Goal: Task Accomplishment & Management: Complete application form

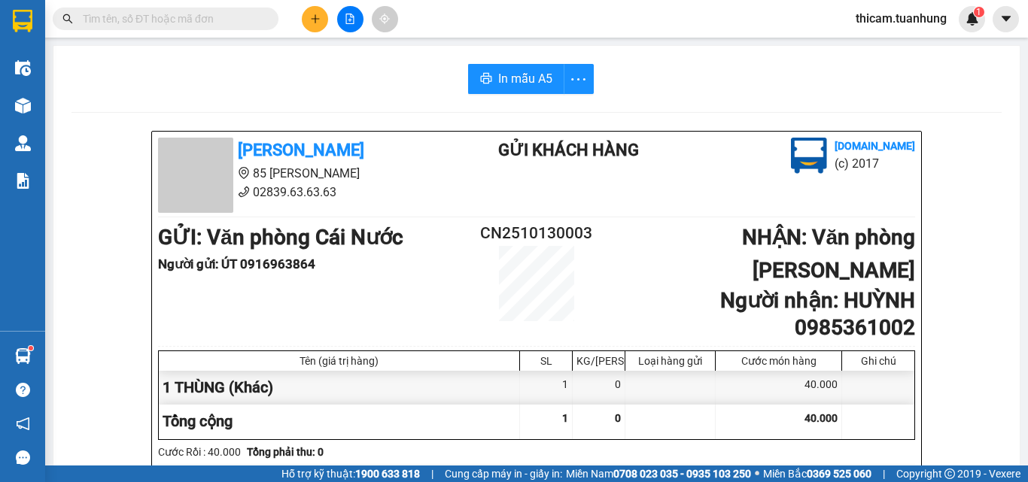
scroll to position [266, 0]
click at [314, 9] on button at bounding box center [315, 19] width 26 height 26
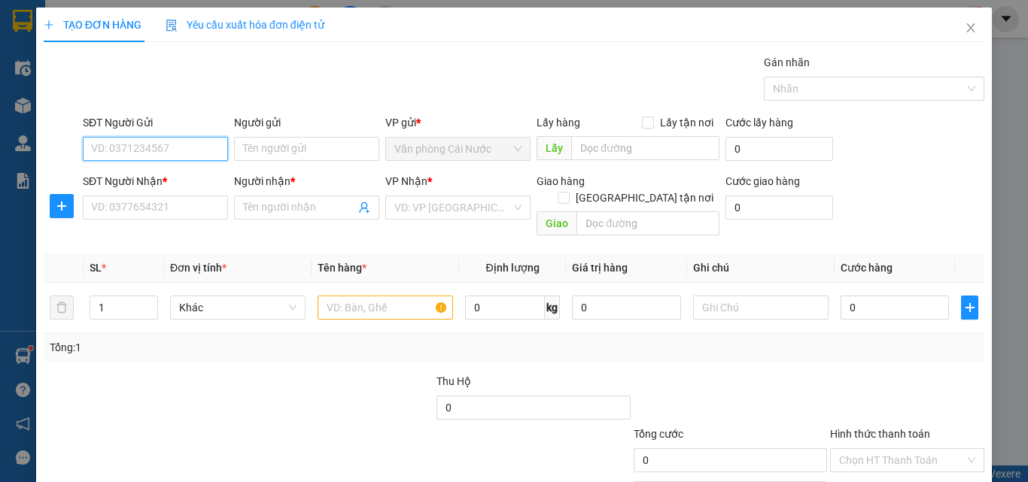
click at [178, 147] on input "SĐT Người Gửi" at bounding box center [155, 149] width 145 height 24
click at [150, 178] on div "0948978652 - DIỄM" at bounding box center [154, 179] width 126 height 17
type input "0948978652"
type input "DIỄM"
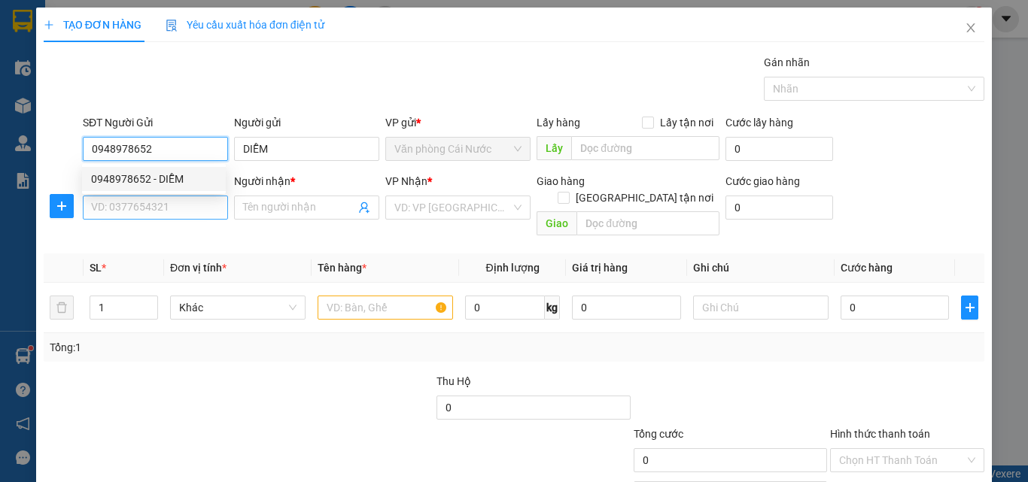
type input "0948978652"
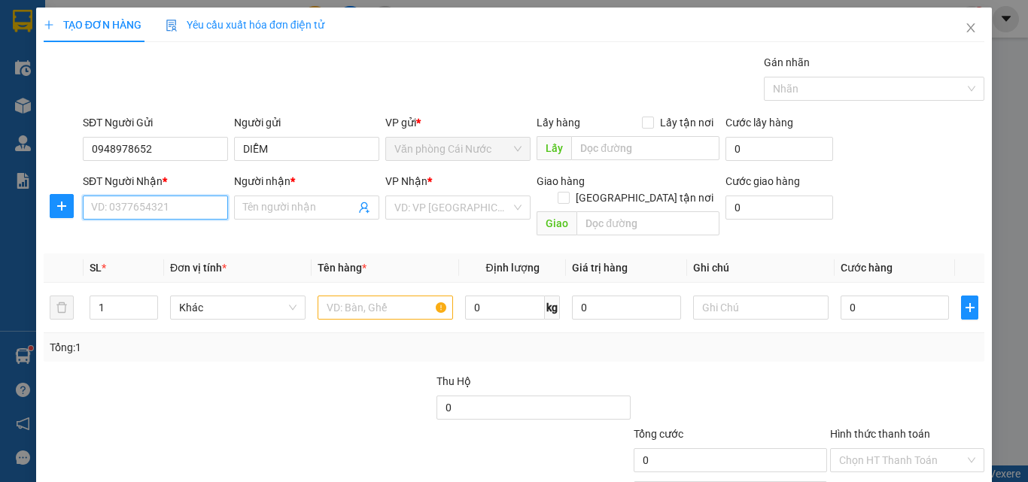
click at [147, 205] on input "SĐT Người Nhận *" at bounding box center [155, 208] width 145 height 24
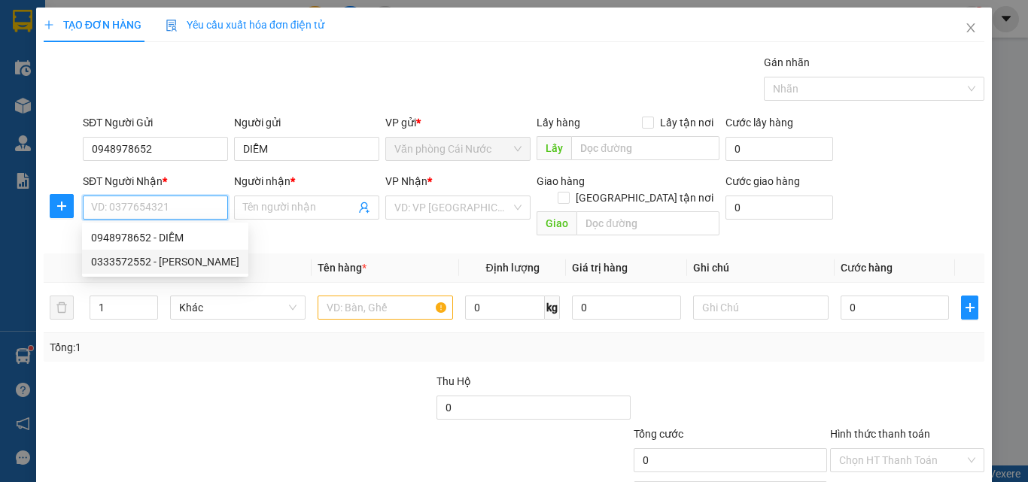
click at [170, 257] on div "0333572552 - THIA LÊ" at bounding box center [165, 262] width 148 height 17
type input "0333572552"
type input "[PERSON_NAME]"
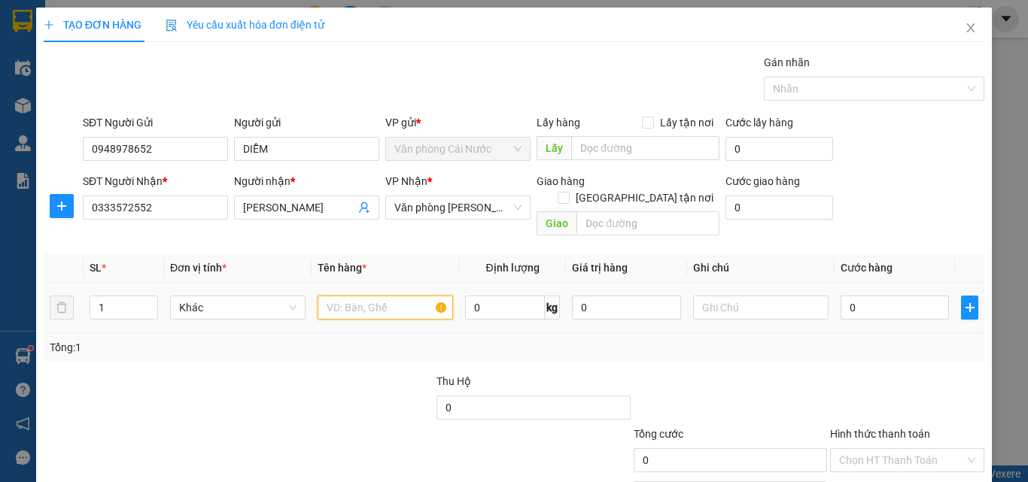
click at [344, 296] on input "text" at bounding box center [385, 308] width 135 height 24
type input "1 BAO"
type input "8"
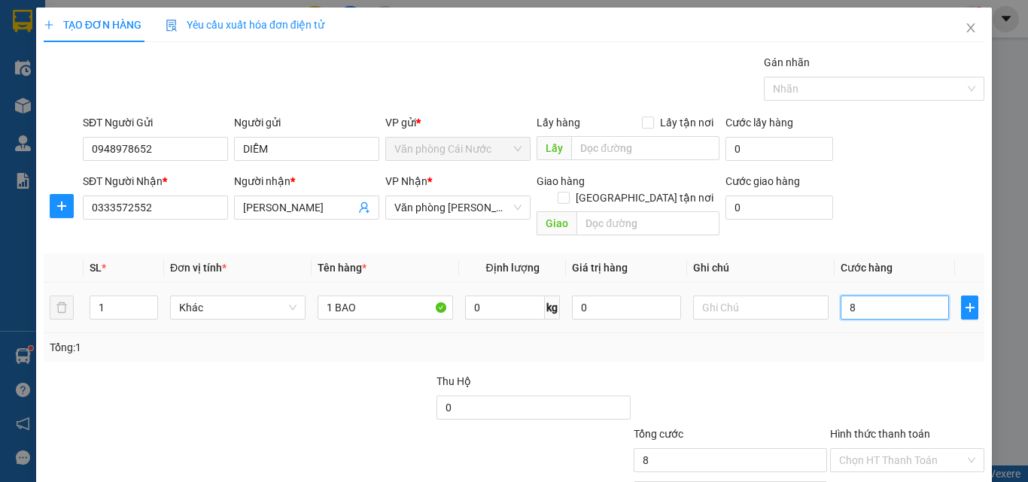
type input "80"
type input "80.000"
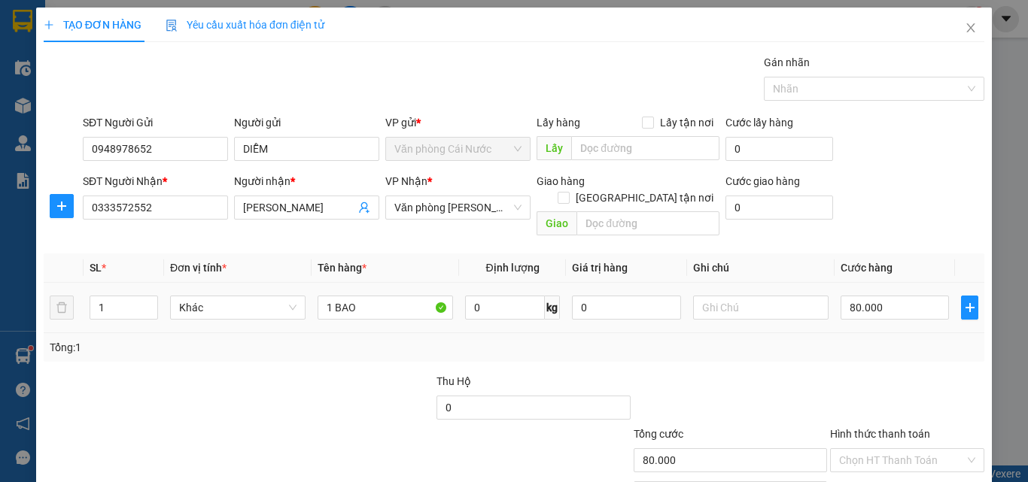
click at [881, 309] on td "80.000" at bounding box center [894, 308] width 120 height 50
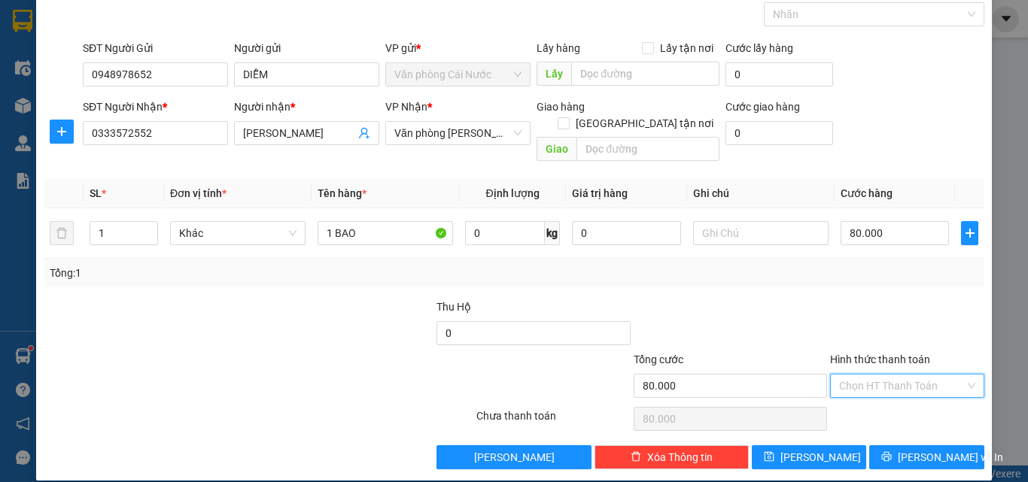
click at [889, 375] on input "Hình thức thanh toán" at bounding box center [902, 386] width 126 height 23
click at [870, 397] on div "Tại văn phòng" at bounding box center [898, 399] width 135 height 17
type input "0"
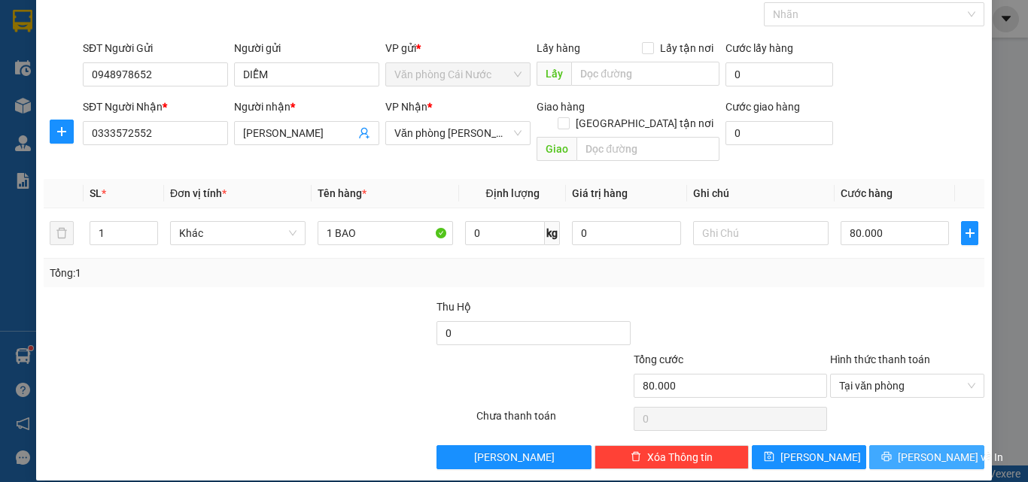
click at [932, 449] on span "Lưu và In" at bounding box center [950, 457] width 105 height 17
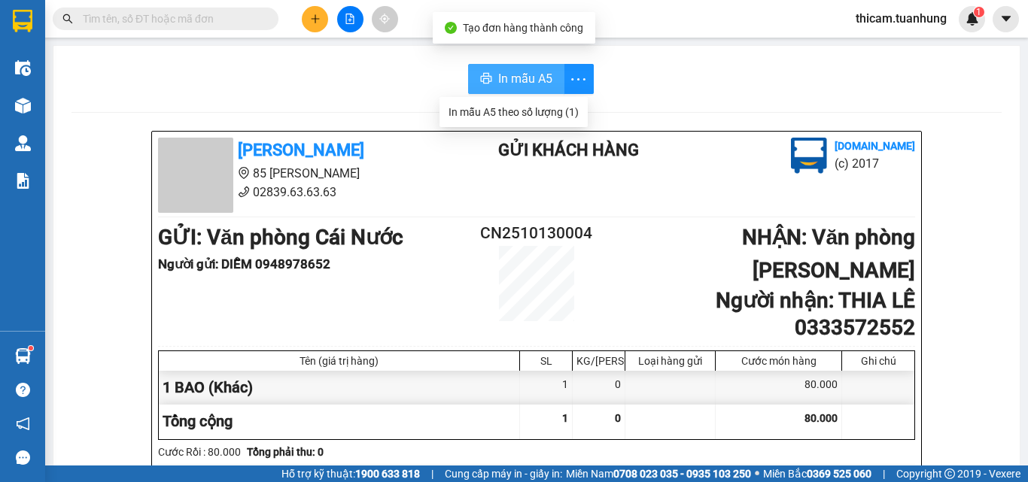
click at [537, 80] on span "In mẫu A5" at bounding box center [525, 78] width 54 height 19
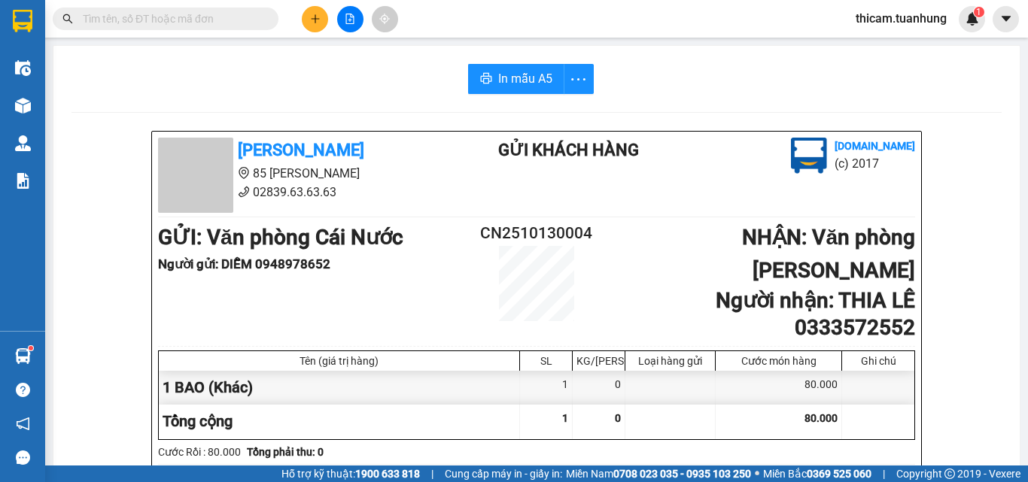
click at [319, 32] on button at bounding box center [315, 19] width 26 height 26
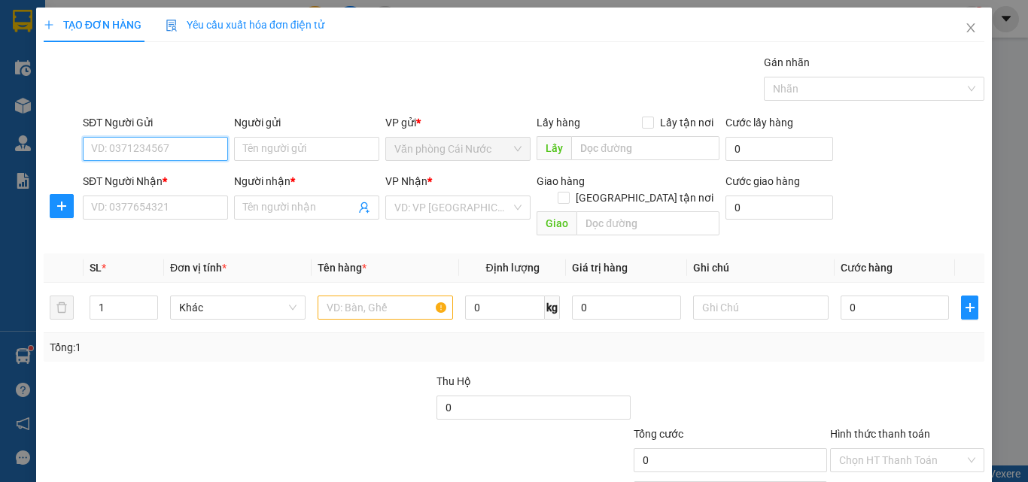
click at [184, 149] on input "SĐT Người Gửi" at bounding box center [155, 149] width 145 height 24
type input "0918807309"
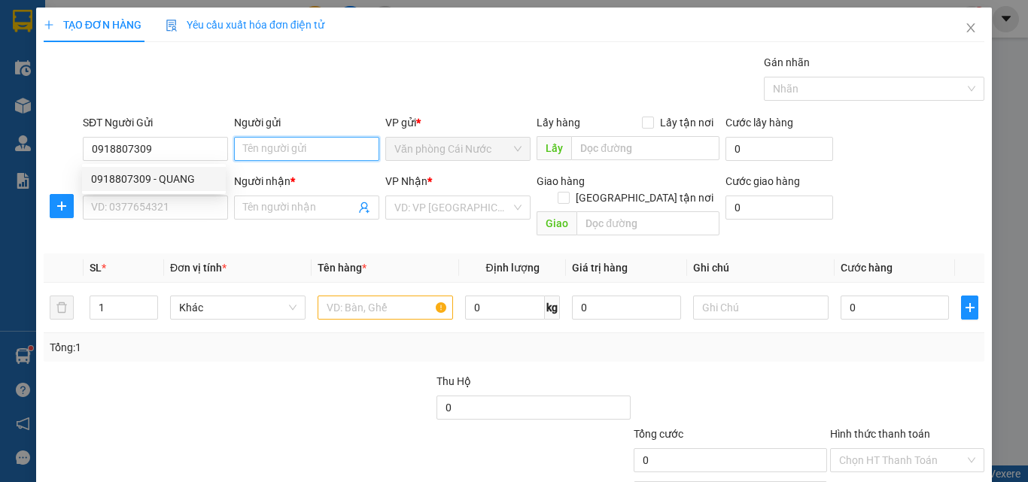
click at [246, 151] on input "Người gửi" at bounding box center [306, 149] width 145 height 24
type input "[PERSON_NAME]"
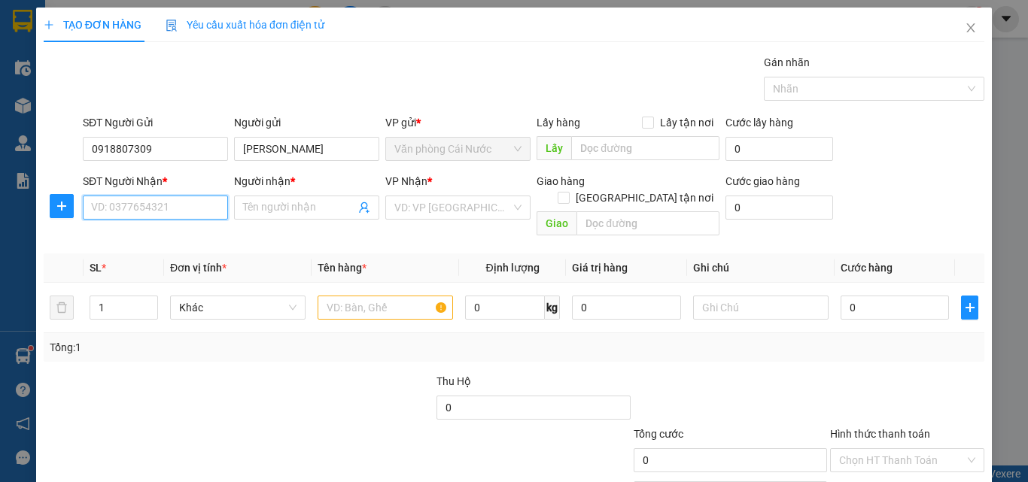
click at [174, 217] on input "SĐT Người Nhận *" at bounding box center [155, 208] width 145 height 24
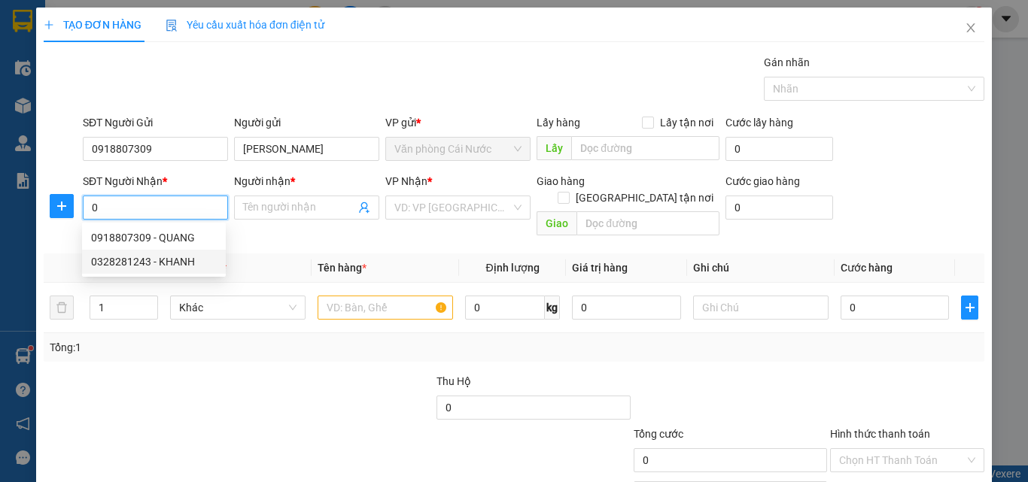
click at [144, 266] on div "0328281243 - KHANH" at bounding box center [154, 262] width 126 height 17
type input "0328281243"
type input "KHANH"
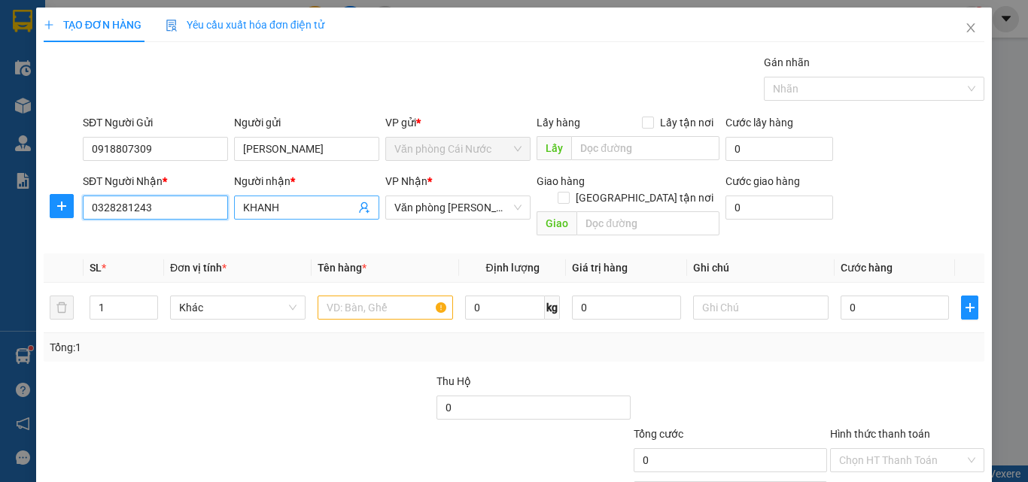
type input "0328281243"
click at [301, 215] on input "KHANH" at bounding box center [299, 207] width 112 height 17
type input "K"
type input "HUỲNH CHÍ KHANH"
click at [330, 296] on input "text" at bounding box center [385, 308] width 135 height 24
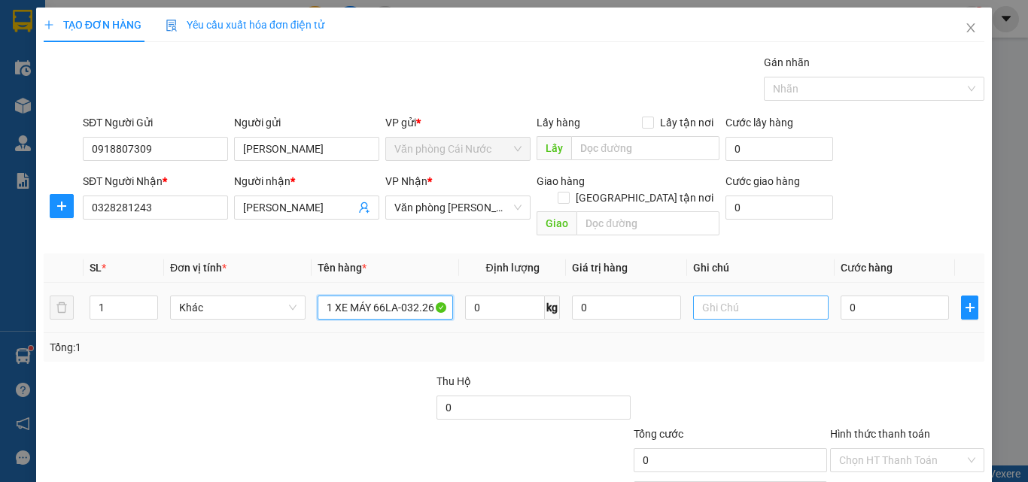
type input "1 XE MÁY 66LA-032.26"
click at [758, 296] on input "text" at bounding box center [760, 308] width 135 height 24
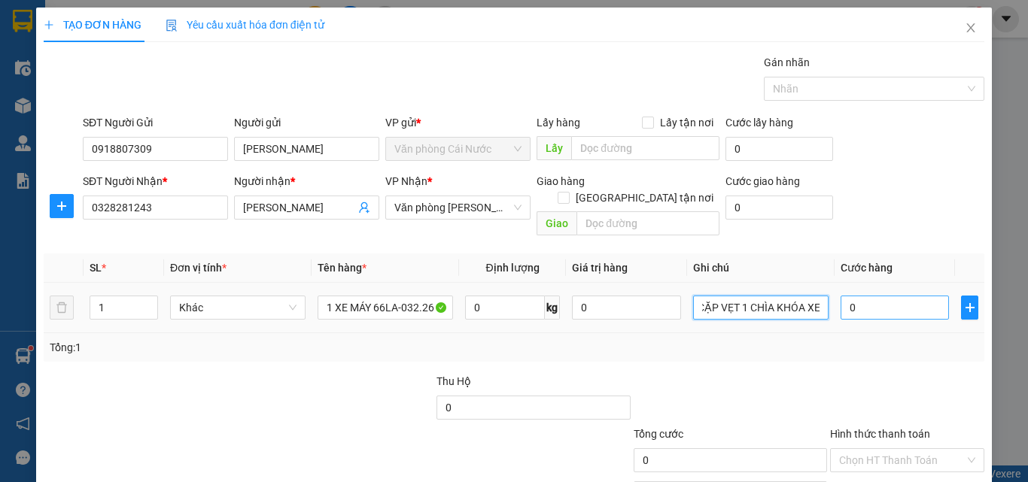
type input "1 CẶP VẸT 1 CHÌA KHÓA XE"
click at [859, 296] on input "0" at bounding box center [895, 308] width 108 height 24
type input "3"
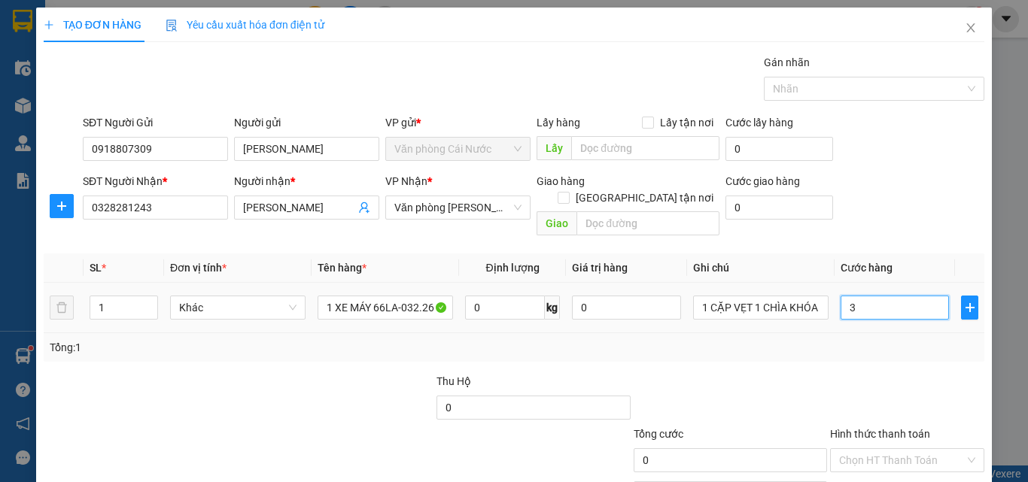
type input "3"
type input "30"
type input "300"
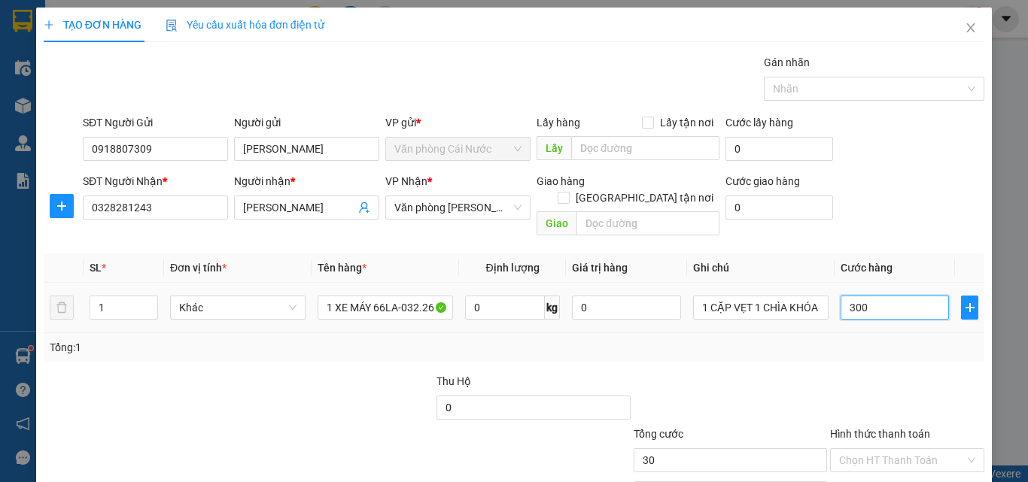
type input "300"
type input "300.000"
click at [861, 339] on div "Tổng: 1" at bounding box center [514, 347] width 929 height 17
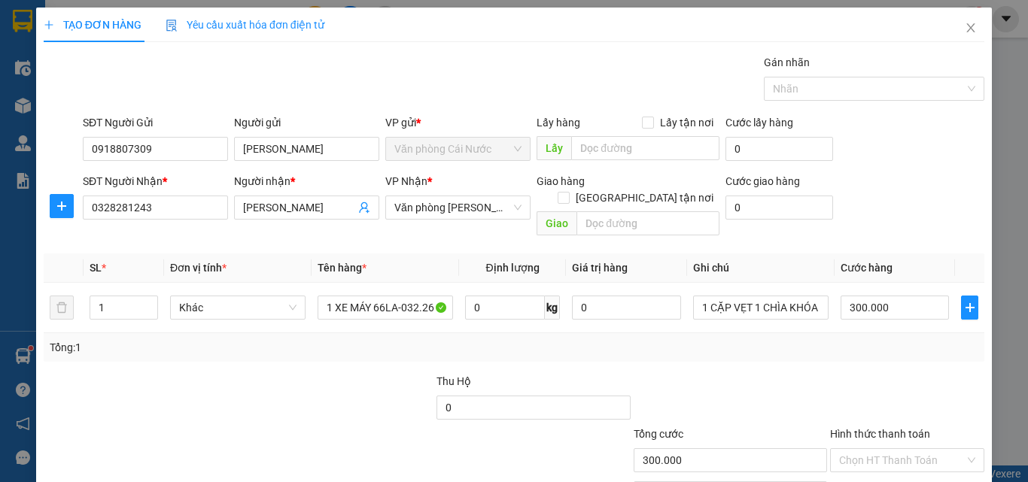
scroll to position [74, 0]
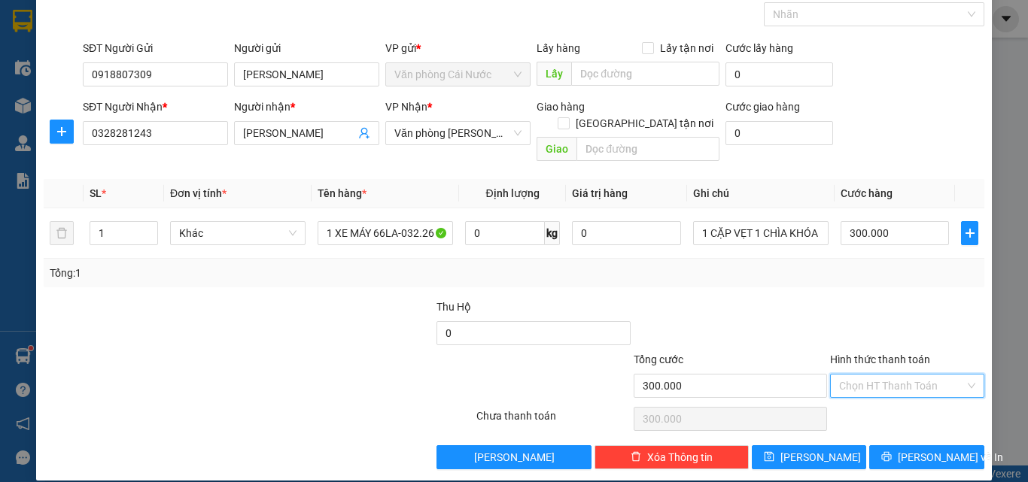
click at [869, 375] on input "Hình thức thanh toán" at bounding box center [902, 386] width 126 height 23
click at [880, 397] on div "Tại văn phòng" at bounding box center [898, 399] width 135 height 17
type input "0"
click at [911, 449] on span "Lưu và In" at bounding box center [950, 457] width 105 height 17
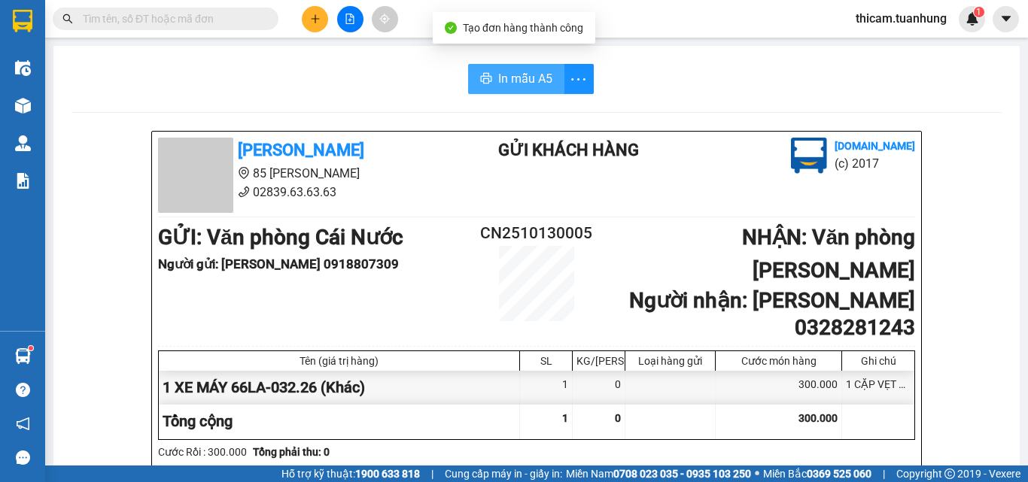
click at [518, 80] on span "In mẫu A5" at bounding box center [525, 78] width 54 height 19
click at [316, 32] on div "Kết quả tìm kiếm ( 0 ) Bộ lọc No Data thicam.tuanhung 1" at bounding box center [514, 19] width 1028 height 38
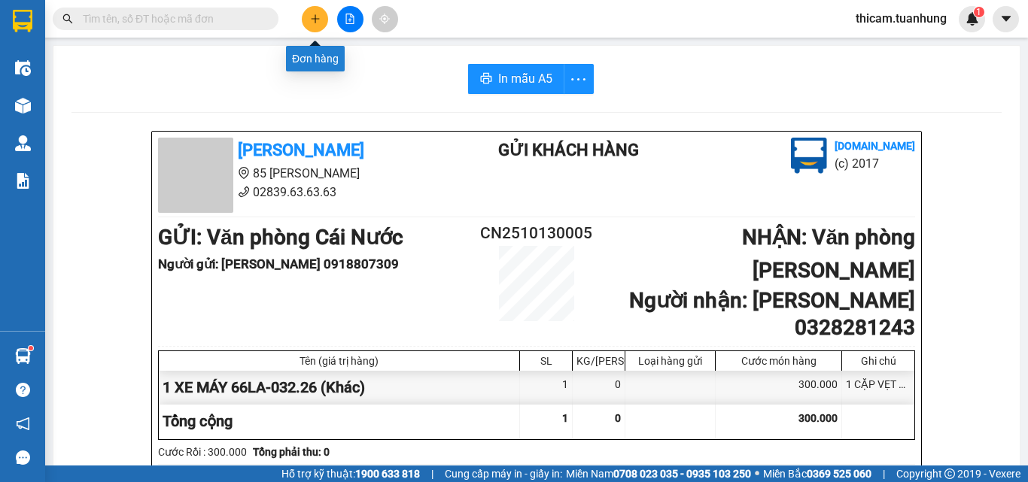
click at [315, 19] on icon "plus" at bounding box center [315, 18] width 8 height 1
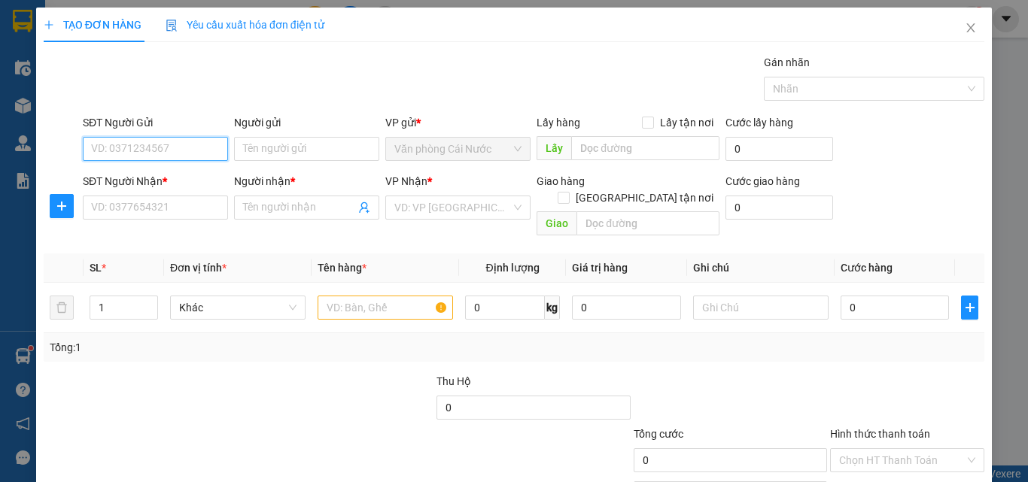
click at [158, 143] on input "SĐT Người Gửi" at bounding box center [155, 149] width 145 height 24
click at [155, 151] on input "SĐT Người Gửi" at bounding box center [155, 149] width 145 height 24
type input "0918708136"
click at [277, 164] on div "Người gửi Tên người gửi" at bounding box center [306, 140] width 145 height 53
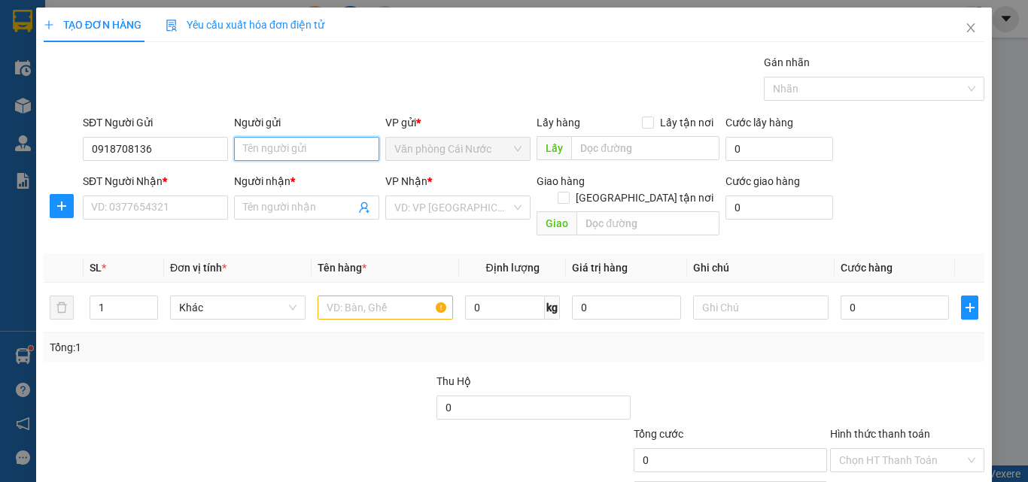
click at [278, 152] on input "Người gửi" at bounding box center [306, 149] width 145 height 24
type input "DIÊM"
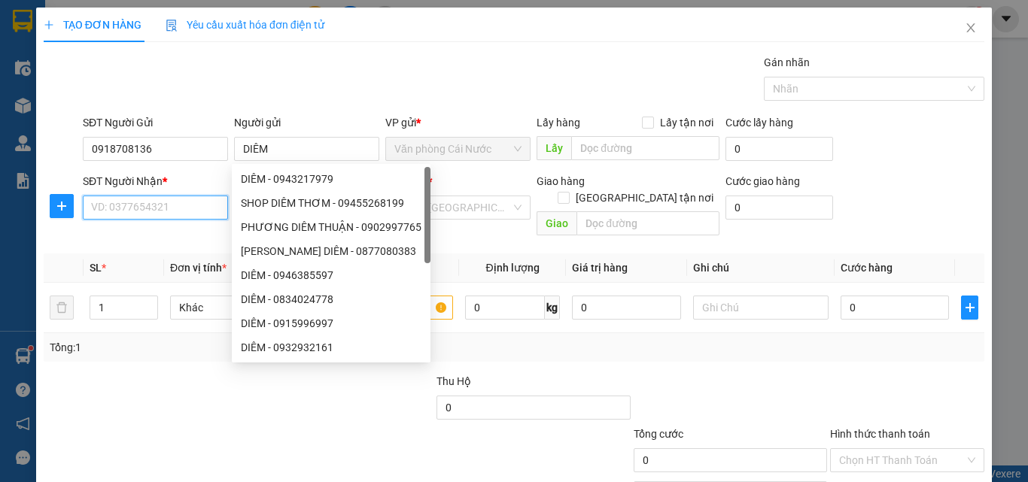
click at [156, 212] on input "SĐT Người Nhận *" at bounding box center [155, 208] width 145 height 24
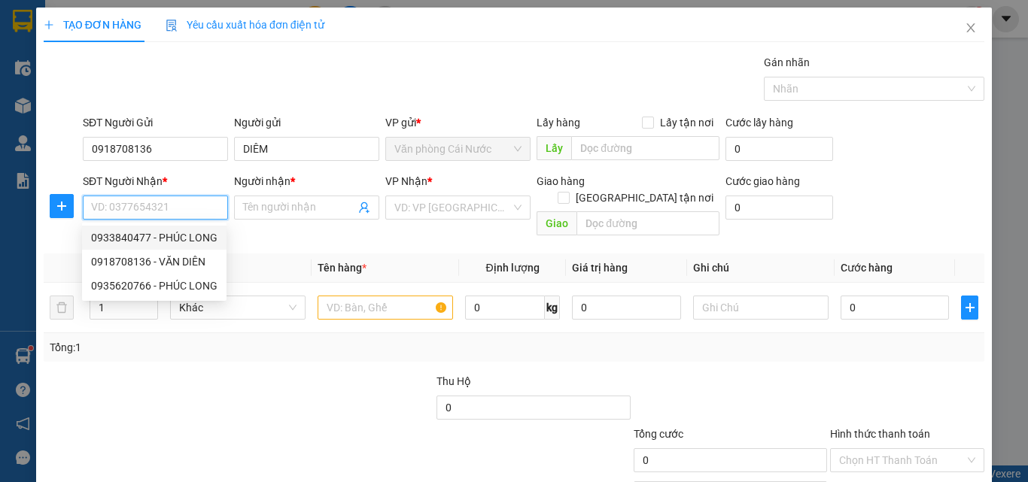
click at [150, 226] on div "0933840477 - PHÚC LONG" at bounding box center [154, 238] width 144 height 24
type input "0933840477"
type input "PHÚC LONG"
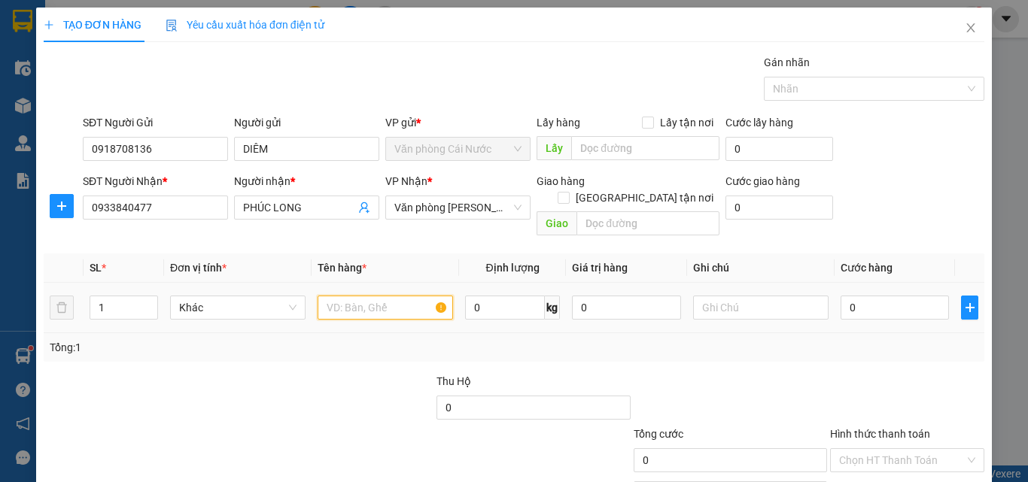
click at [369, 296] on input "text" at bounding box center [385, 308] width 135 height 24
type input "1 BAO"
click at [871, 296] on input "0" at bounding box center [895, 308] width 108 height 24
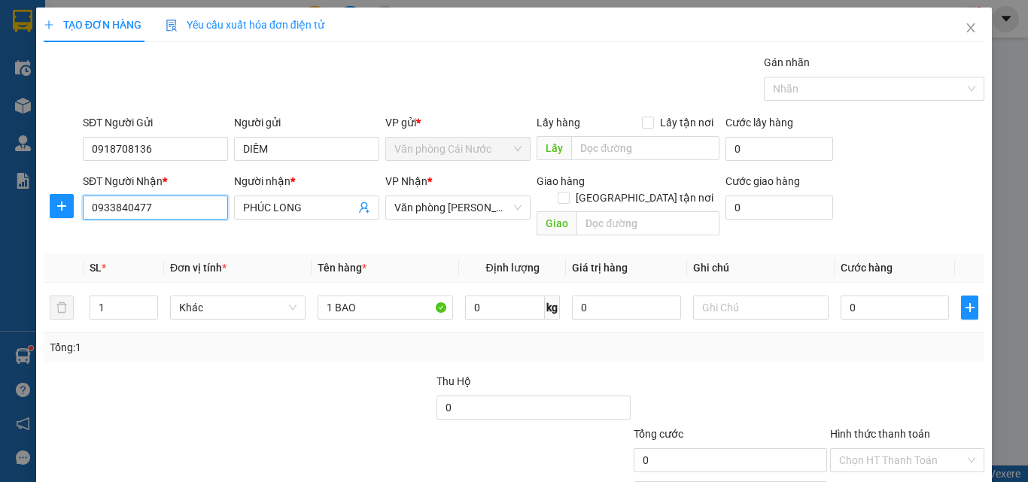
click at [163, 213] on input "0933840477" at bounding box center [155, 208] width 145 height 24
type input "0"
type input "0968055825"
click at [306, 210] on input "PHÚC LONG" at bounding box center [299, 207] width 112 height 17
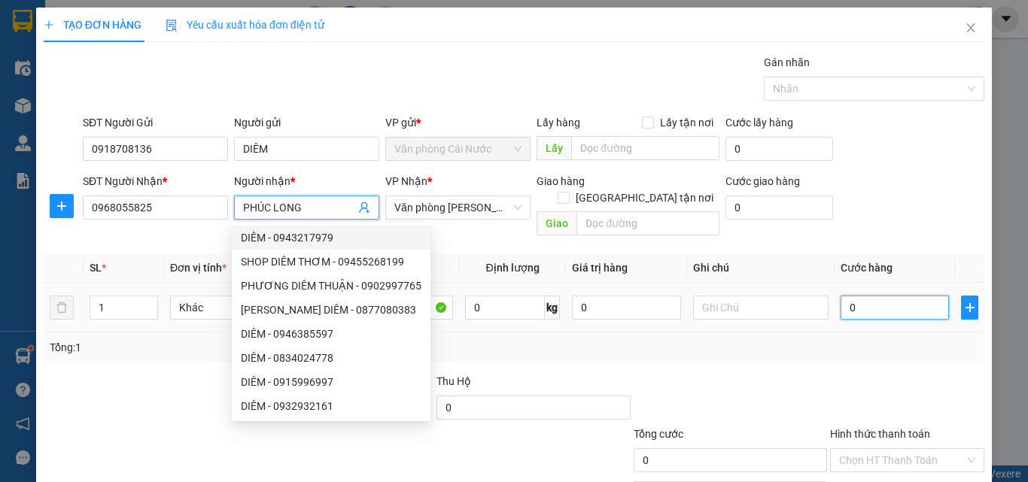
click at [886, 296] on input "0" at bounding box center [895, 308] width 108 height 24
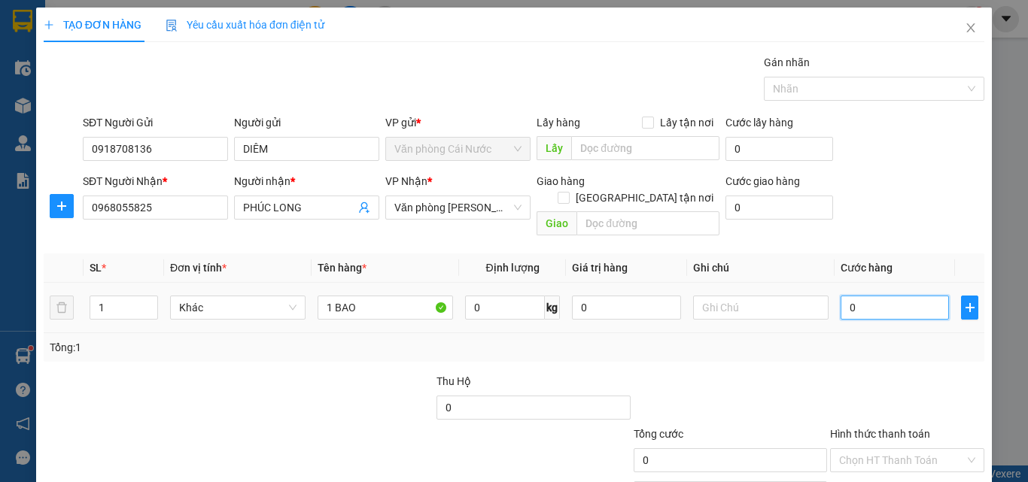
type input "5"
type input "50"
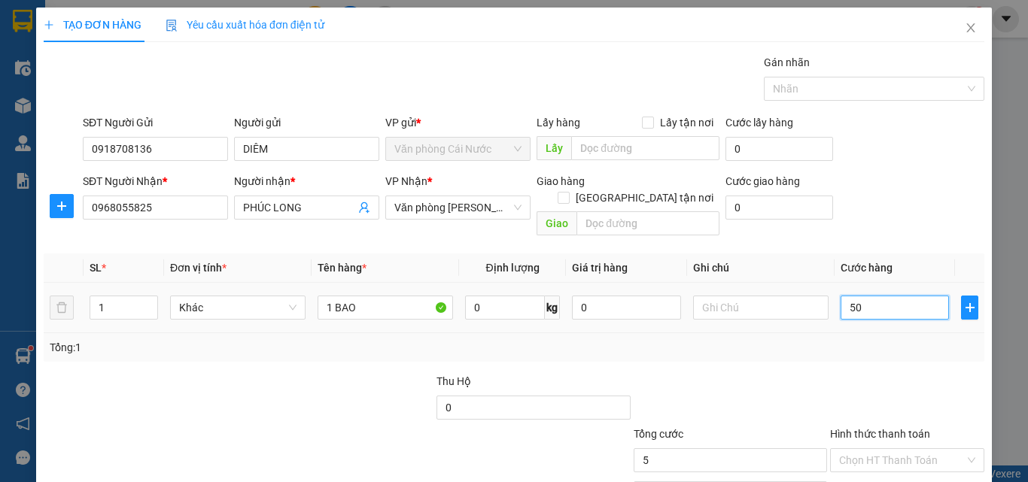
type input "50"
type input "50.000"
click at [834, 316] on td "50.000" at bounding box center [894, 308] width 120 height 50
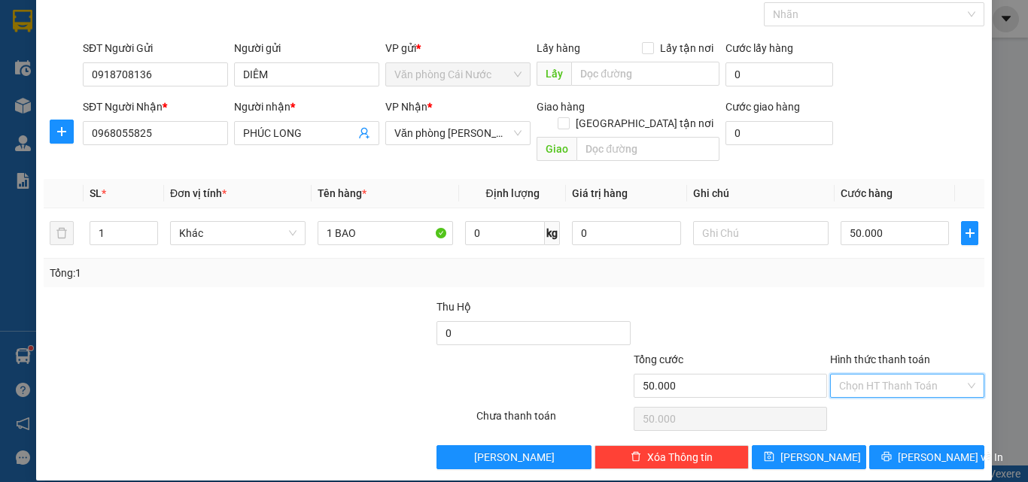
click at [895, 375] on input "Hình thức thanh toán" at bounding box center [902, 386] width 126 height 23
click at [886, 396] on div "Tại văn phòng" at bounding box center [898, 399] width 135 height 17
type input "0"
drag, startPoint x: 924, startPoint y: 440, endPoint x: 883, endPoint y: 415, distance: 48.7
click at [924, 449] on span "Lưu và In" at bounding box center [950, 457] width 105 height 17
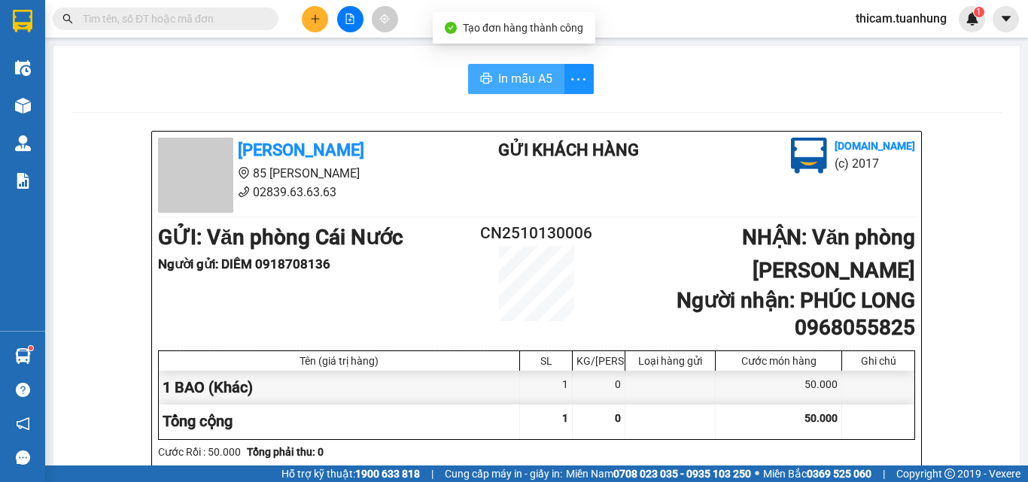
click at [527, 82] on span "In mẫu A5" at bounding box center [525, 78] width 54 height 19
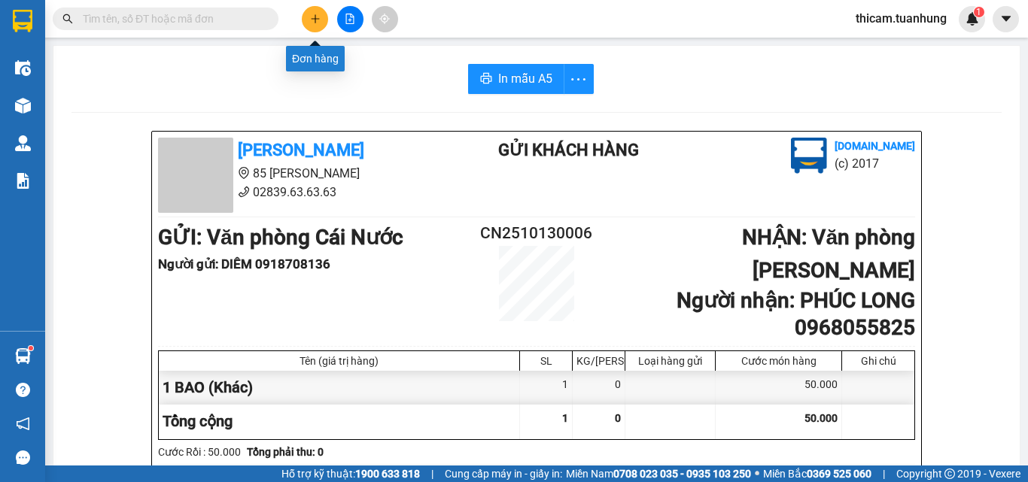
click at [320, 21] on icon "plus" at bounding box center [315, 19] width 11 height 11
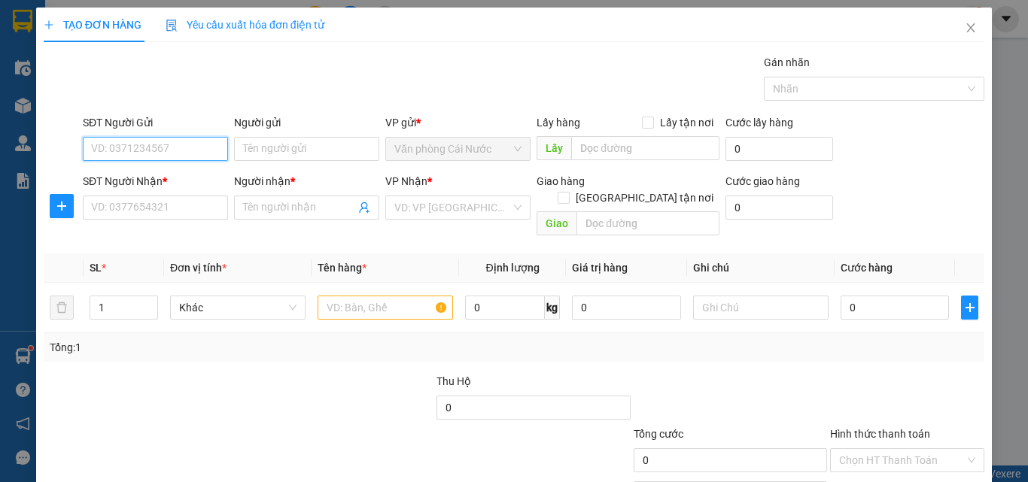
click at [140, 145] on input "SĐT Người Gửi" at bounding box center [155, 149] width 145 height 24
type input "0919119336"
click at [164, 177] on div "0919119336 - CHUYỆN" at bounding box center [154, 179] width 126 height 17
type input "CHUYỆN"
type input "0919119336"
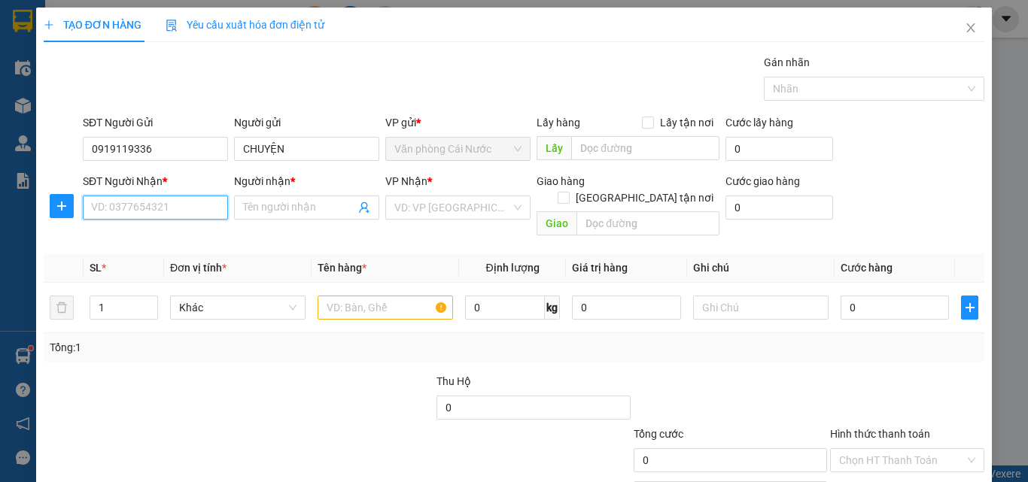
click at [154, 205] on input "SĐT Người Nhận *" at bounding box center [155, 208] width 145 height 24
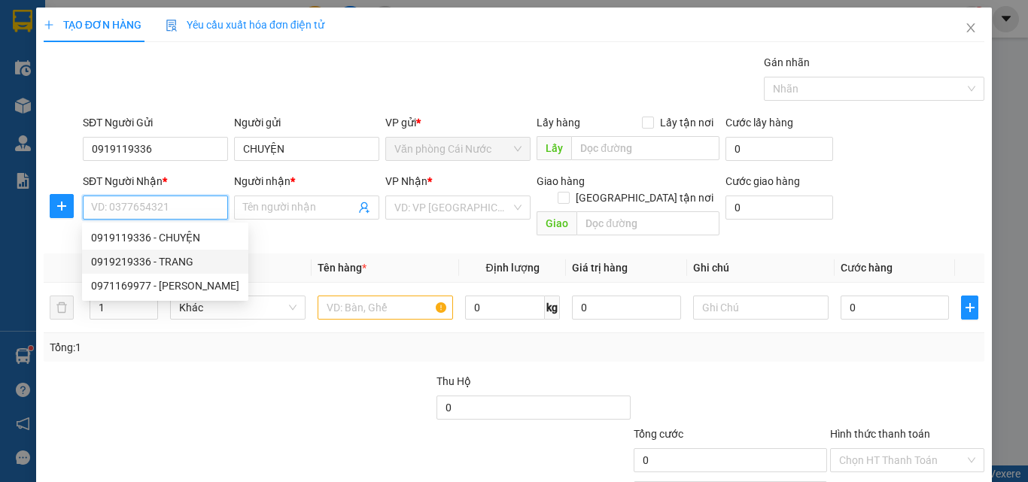
click at [169, 261] on div "0919219336 - TRANG" at bounding box center [165, 262] width 148 height 17
type input "0919219336"
type input "TRANG"
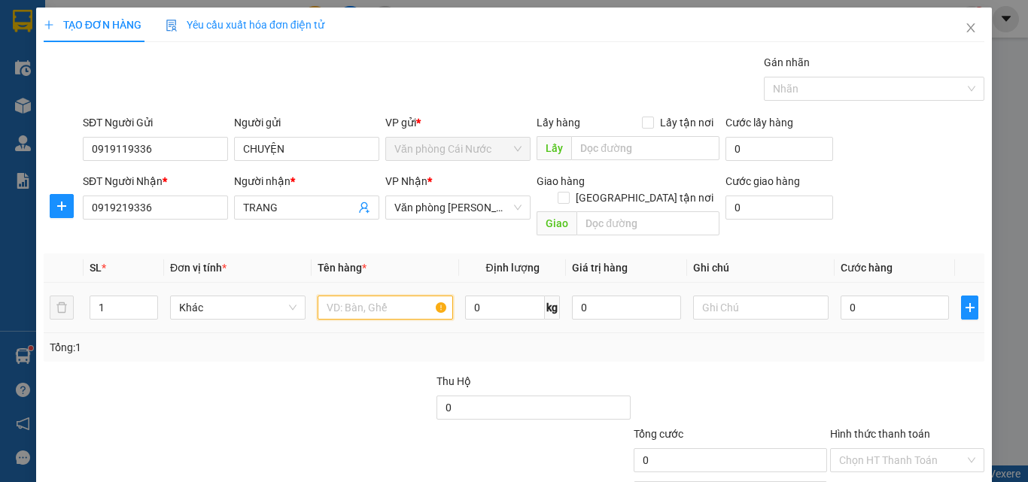
click at [360, 298] on input "text" at bounding box center [385, 308] width 135 height 24
type input "1 BỌC ĐEN"
click at [878, 296] on input "0" at bounding box center [895, 308] width 108 height 24
type input "4"
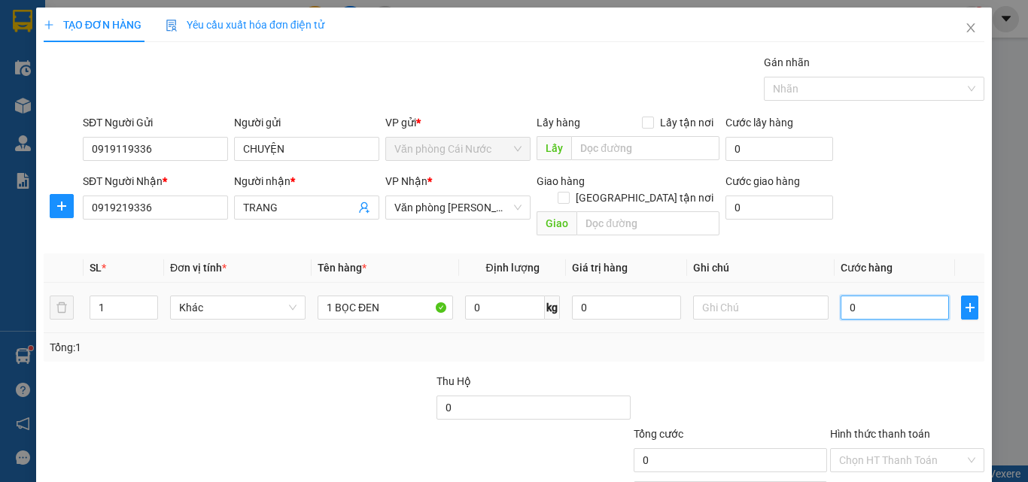
type input "4"
type input "40"
type input "40.000"
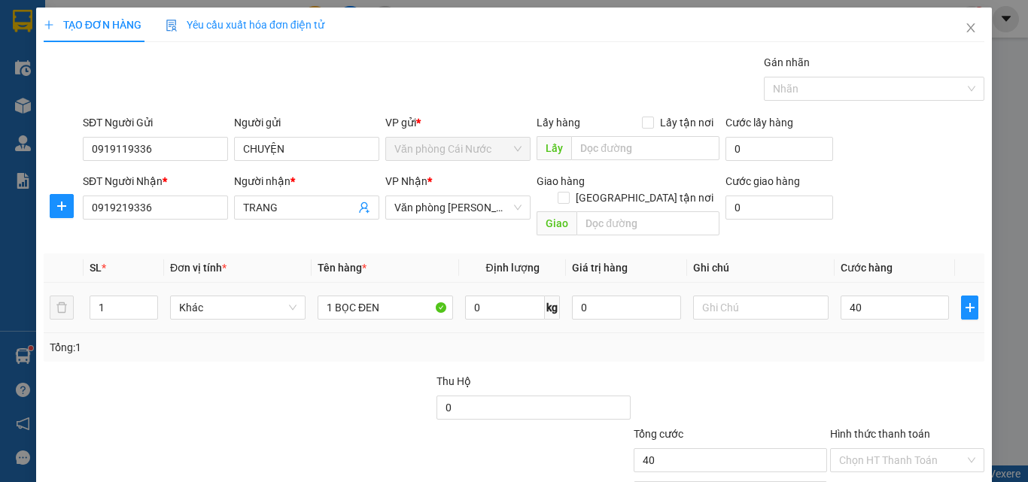
type input "40.000"
click at [897, 339] on div "Tổng: 1" at bounding box center [514, 347] width 929 height 17
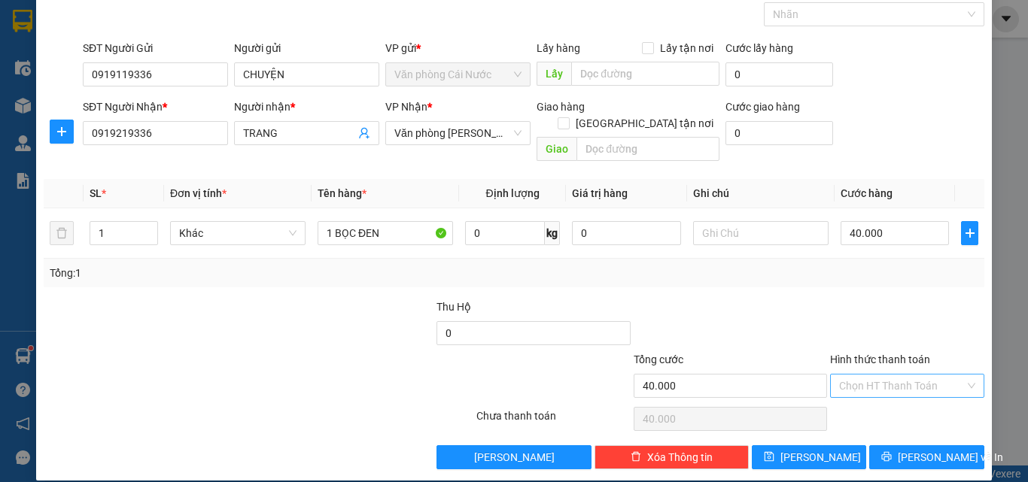
click at [895, 375] on input "Hình thức thanh toán" at bounding box center [902, 386] width 126 height 23
click at [879, 397] on div "Tại văn phòng" at bounding box center [898, 399] width 135 height 17
type input "0"
click at [907, 449] on span "Lưu và In" at bounding box center [950, 457] width 105 height 17
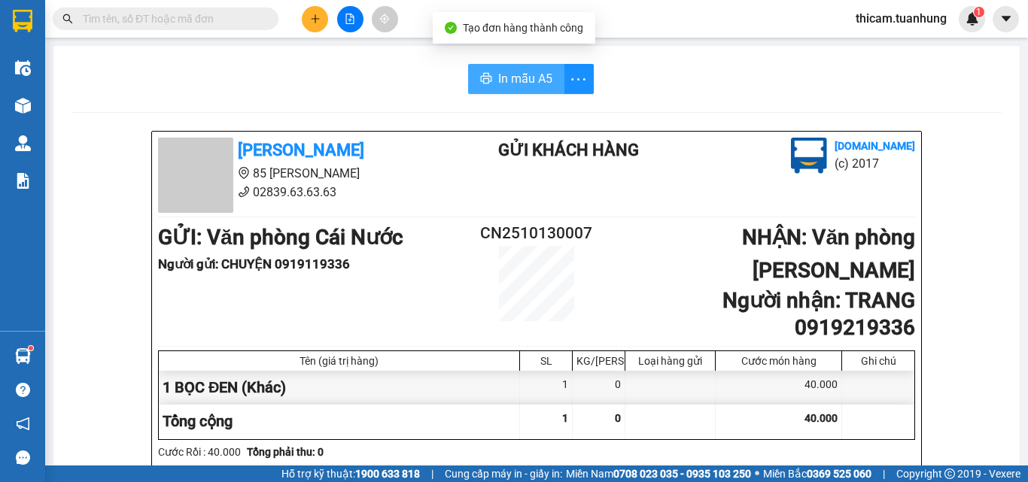
click at [530, 77] on span "In mẫu A5" at bounding box center [525, 78] width 54 height 19
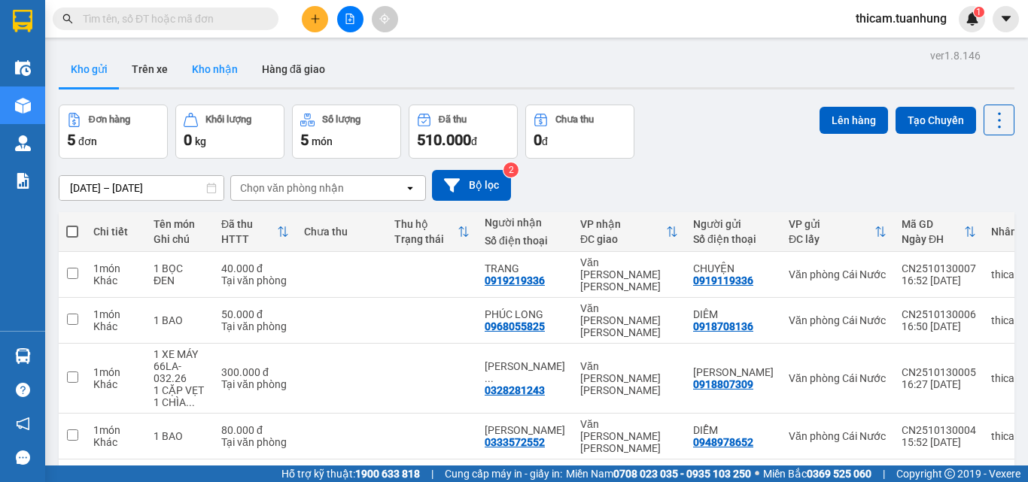
click at [215, 66] on button "Kho nhận" at bounding box center [215, 69] width 70 height 36
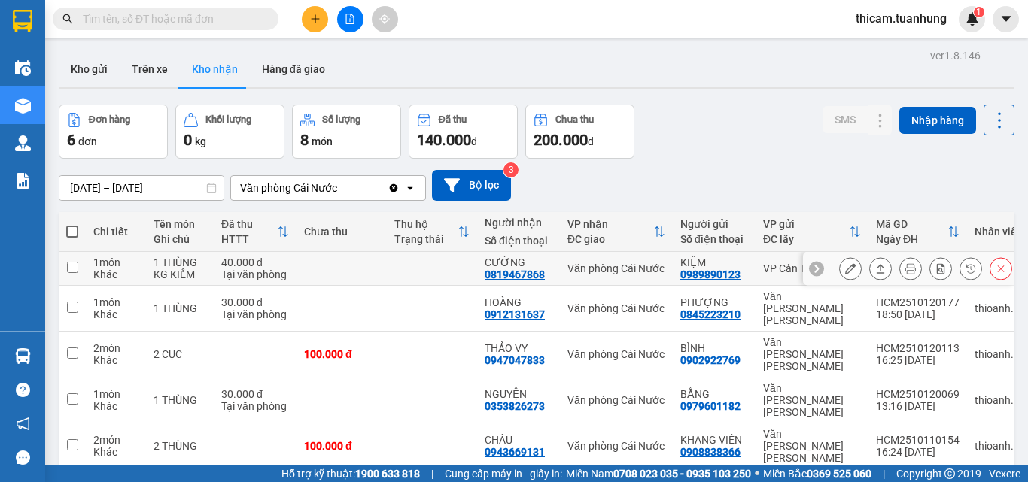
scroll to position [69, 0]
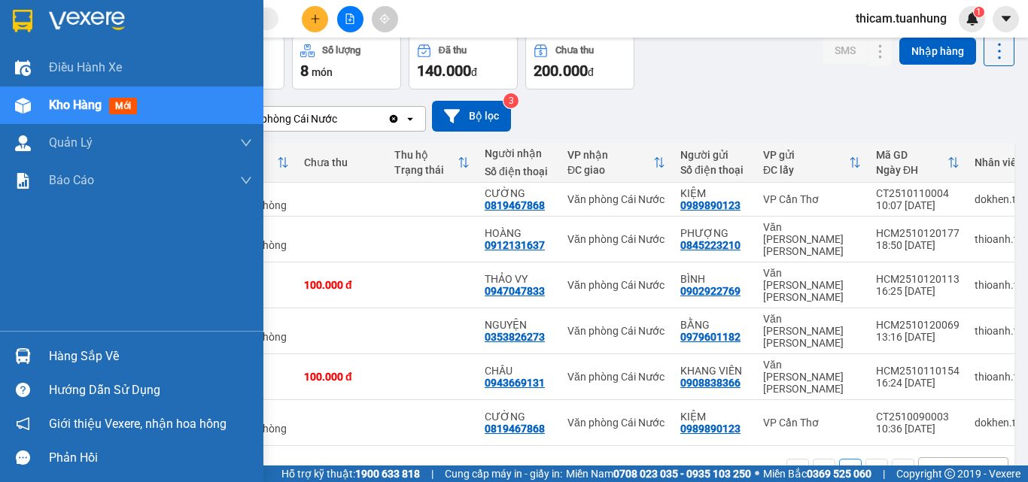
click at [74, 354] on div "Hàng sắp về" at bounding box center [150, 356] width 203 height 23
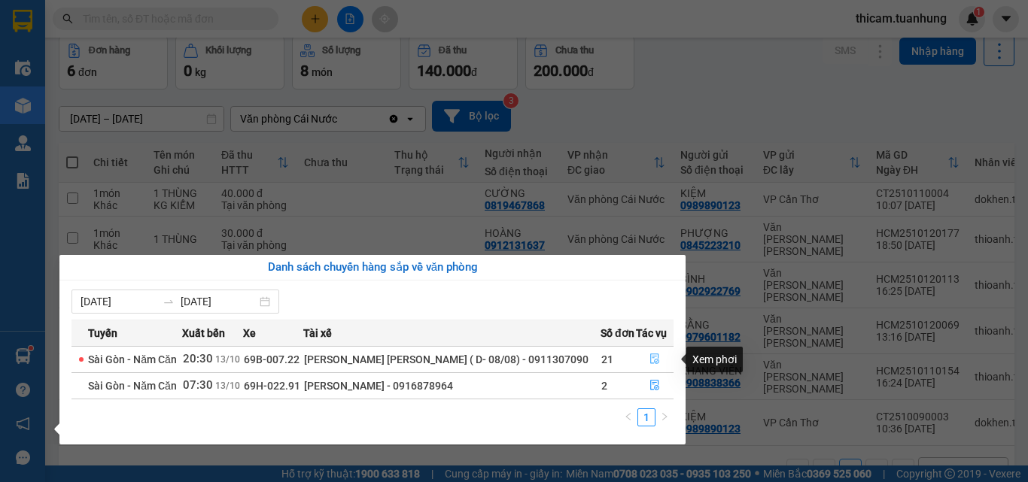
click at [652, 356] on icon "file-done" at bounding box center [654, 359] width 11 height 11
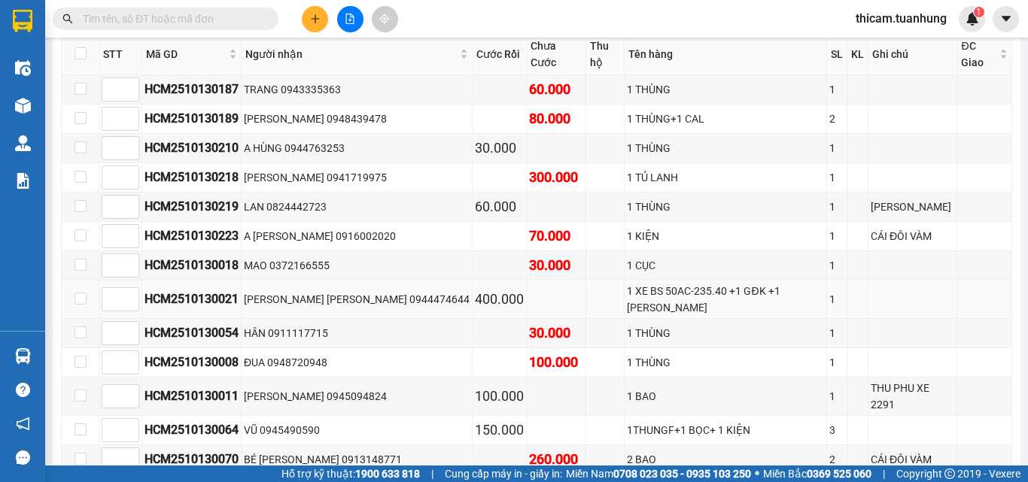
scroll to position [3687, 0]
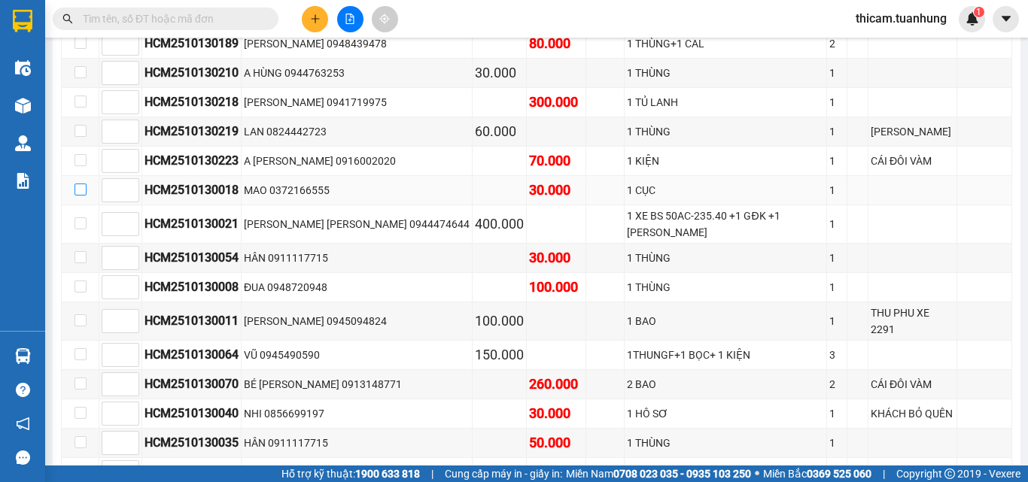
click at [82, 193] on input "checkbox" at bounding box center [80, 190] width 12 height 12
checkbox input "true"
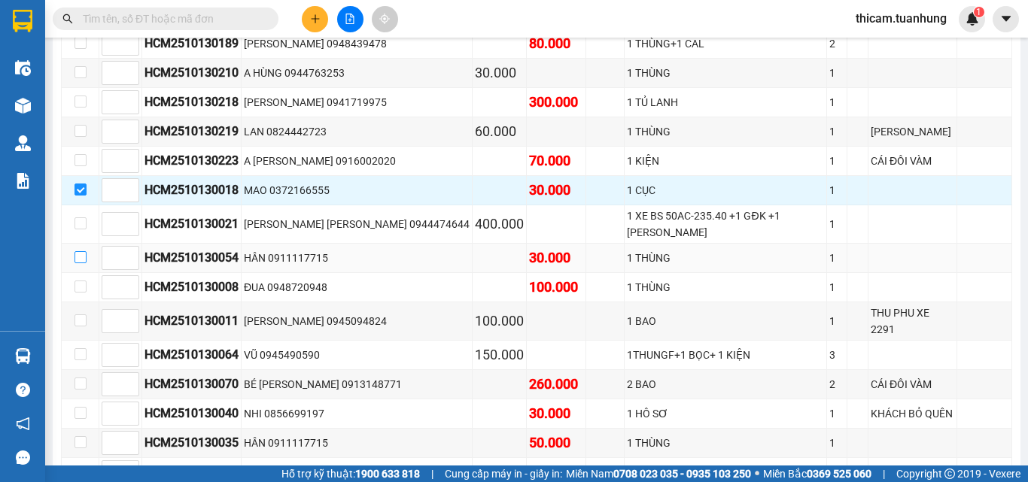
click at [83, 254] on input "checkbox" at bounding box center [80, 257] width 12 height 12
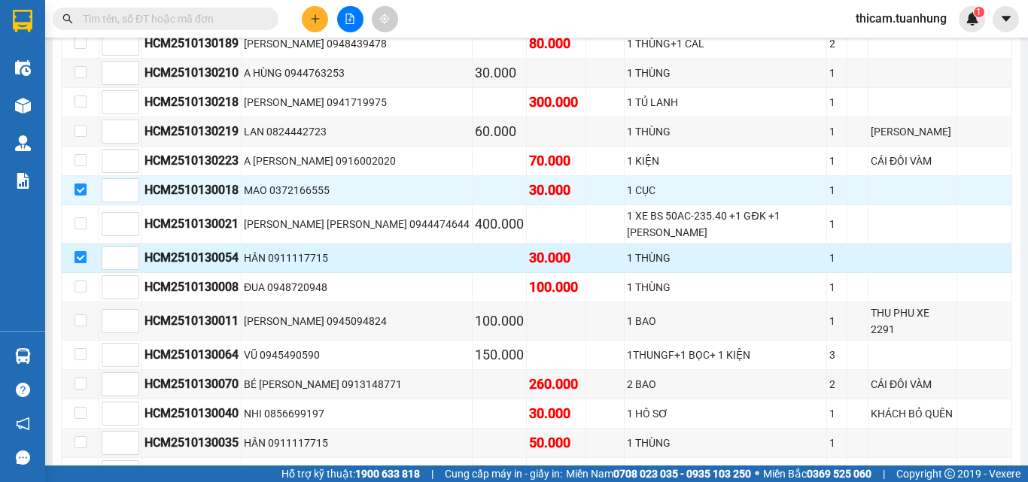
click at [82, 251] on input "checkbox" at bounding box center [80, 257] width 12 height 12
checkbox input "false"
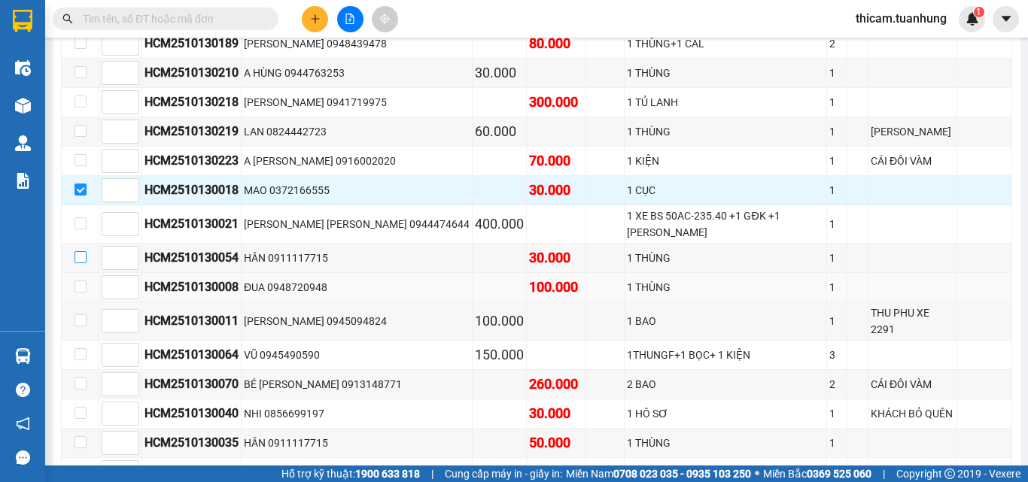
scroll to position [3762, 0]
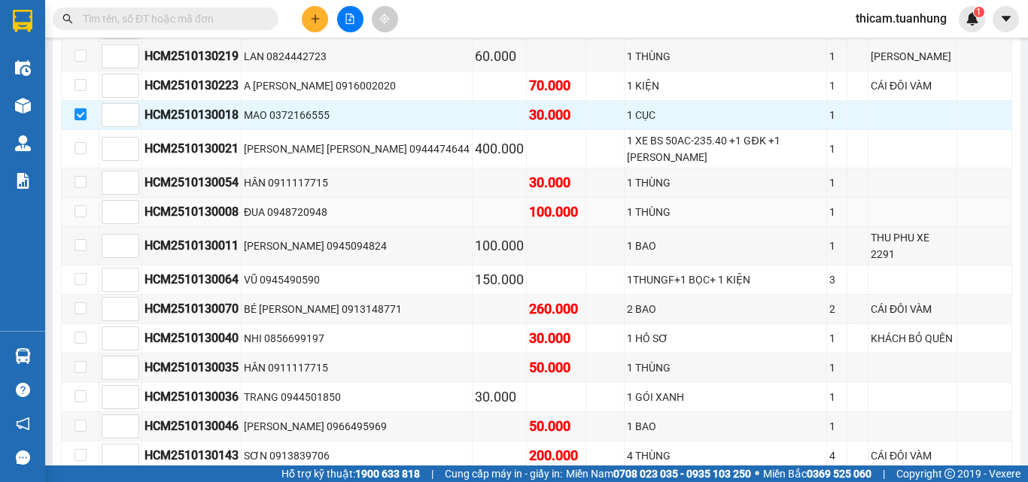
click at [72, 201] on td at bounding box center [81, 212] width 38 height 29
click at [81, 206] on input "checkbox" at bounding box center [80, 211] width 12 height 12
checkbox input "true"
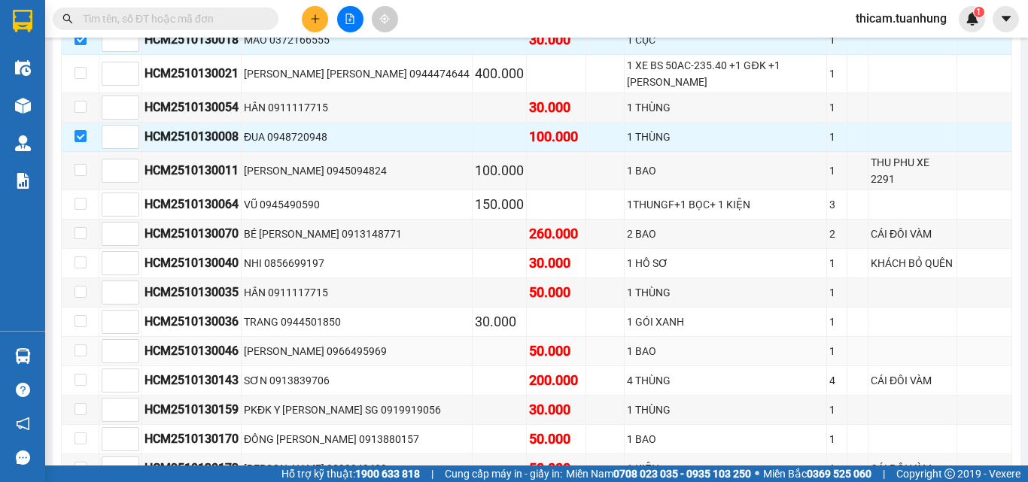
scroll to position [3913, 0]
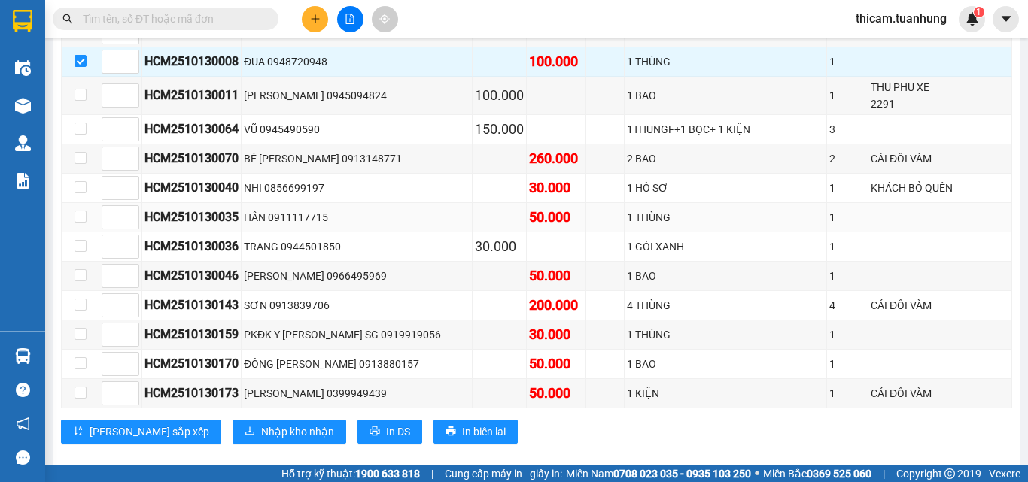
click at [89, 203] on td at bounding box center [81, 217] width 38 height 29
click at [74, 211] on input "checkbox" at bounding box center [80, 217] width 12 height 12
checkbox input "true"
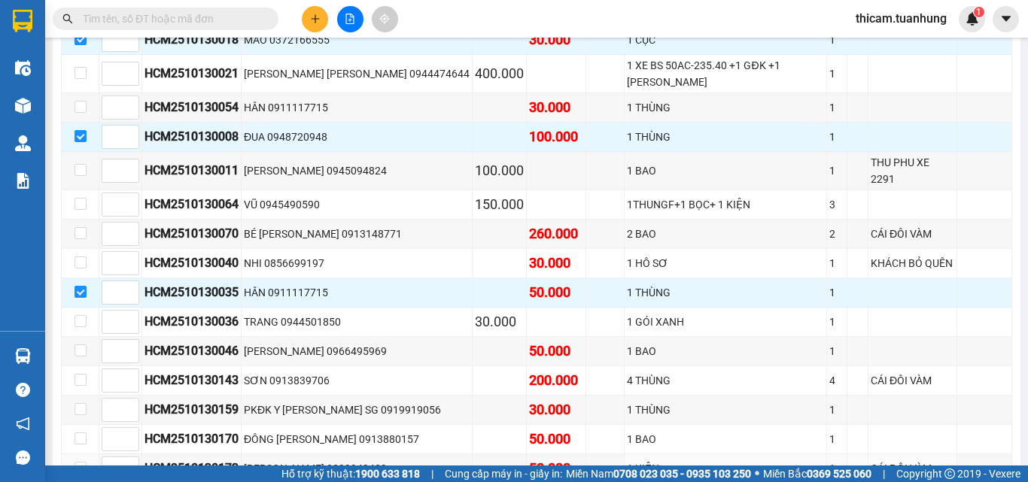
scroll to position [4063, 0]
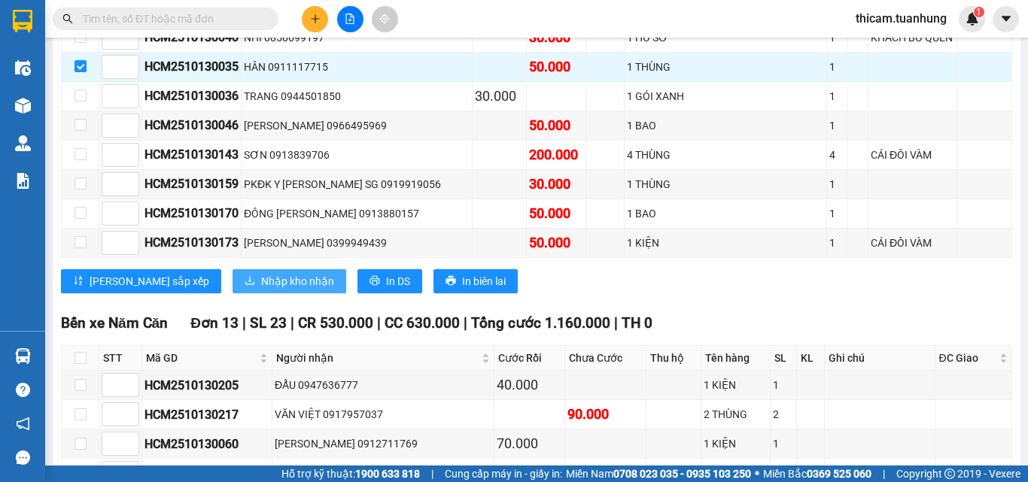
click at [261, 273] on span "Nhập kho nhận" at bounding box center [297, 281] width 73 height 17
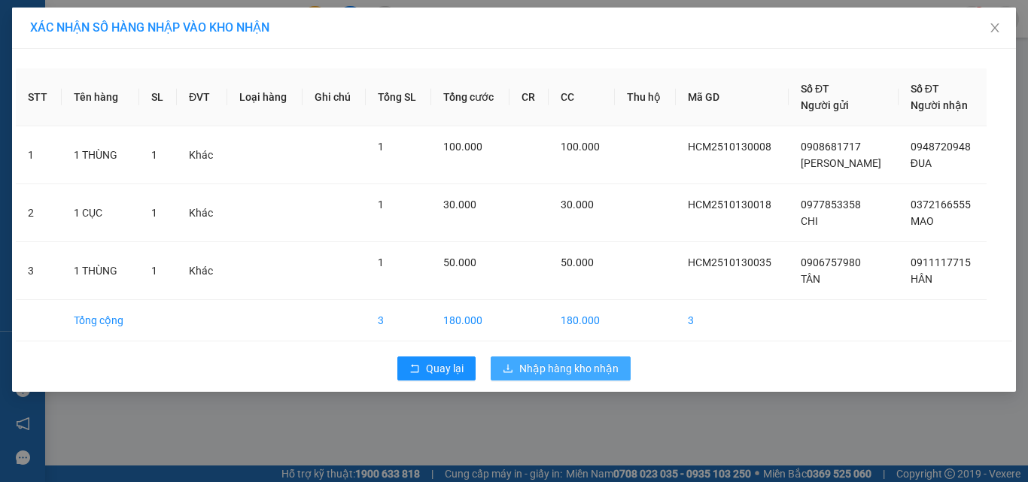
click at [559, 368] on span "Nhập hàng kho nhận" at bounding box center [568, 368] width 99 height 17
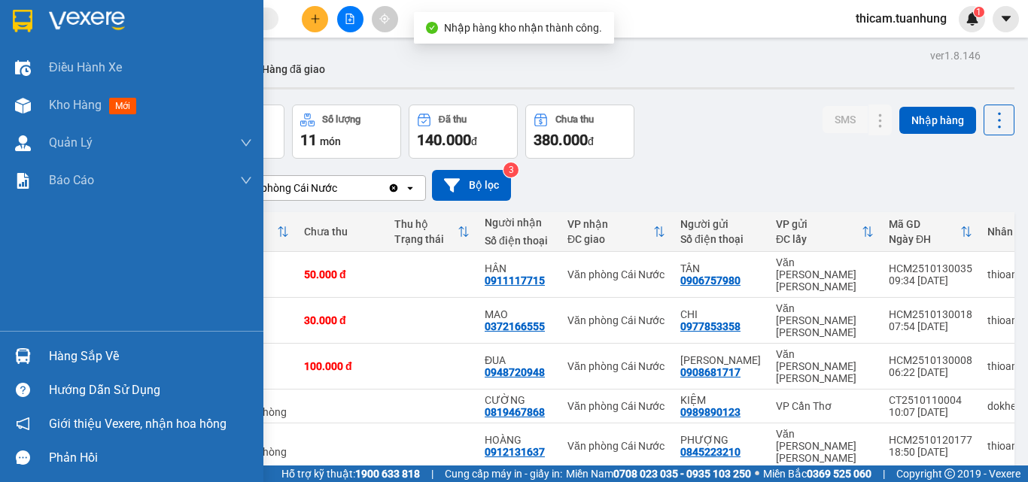
click at [144, 345] on div "Hàng sắp về" at bounding box center [150, 356] width 203 height 23
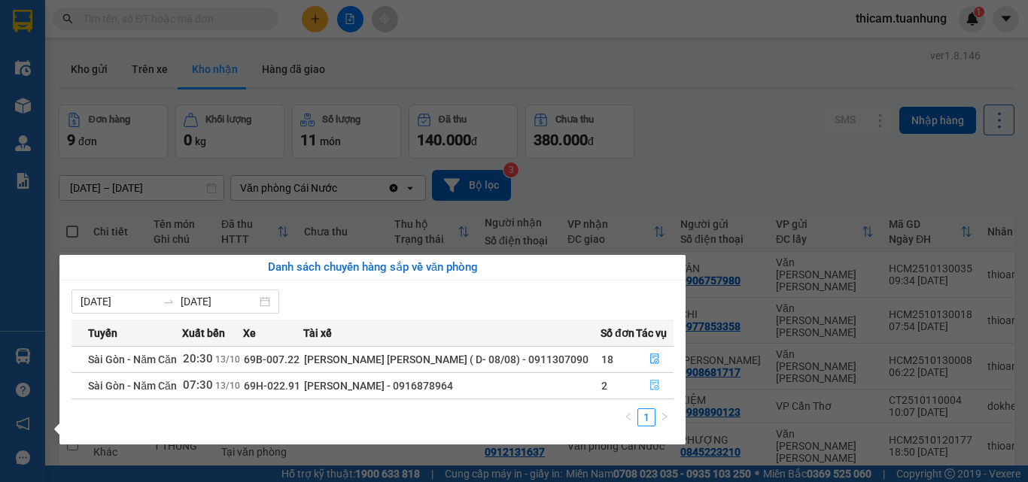
click at [661, 375] on button "button" at bounding box center [655, 386] width 36 height 24
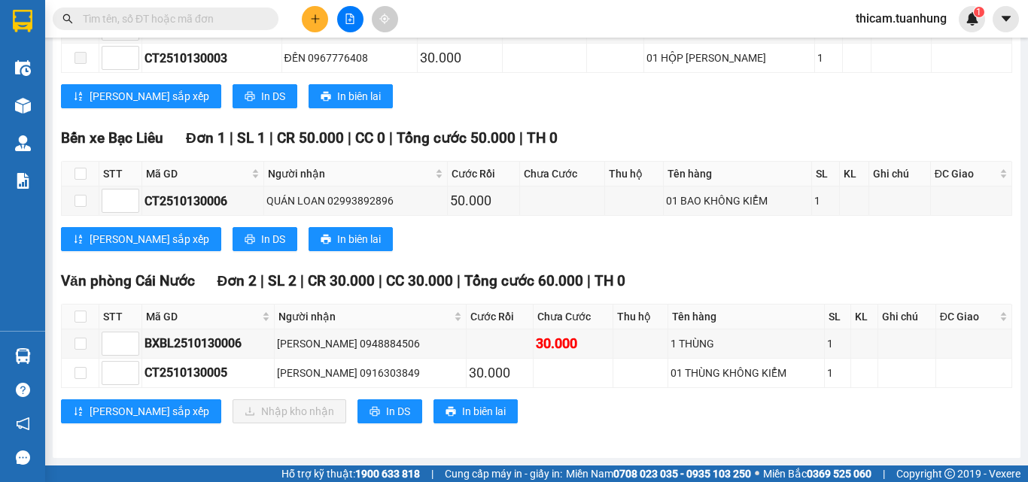
scroll to position [460, 0]
click at [81, 312] on input "checkbox" at bounding box center [80, 317] width 12 height 12
checkbox input "true"
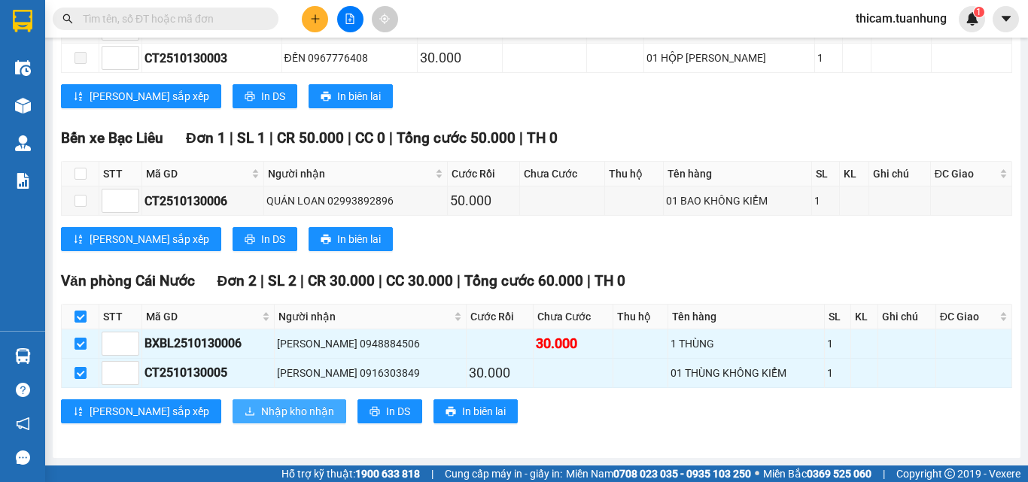
click at [261, 415] on span "Nhập kho nhận" at bounding box center [297, 411] width 73 height 17
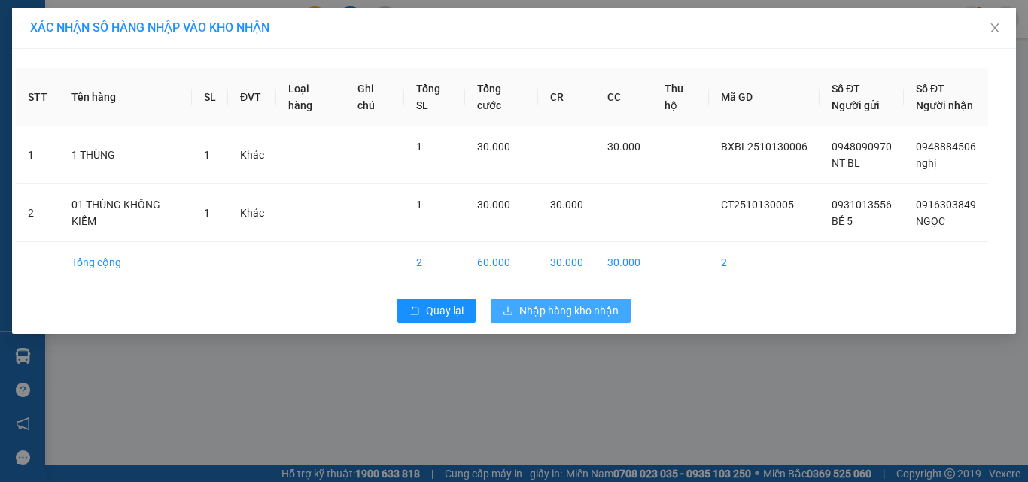
click at [583, 310] on span "Nhập hàng kho nhận" at bounding box center [568, 310] width 99 height 17
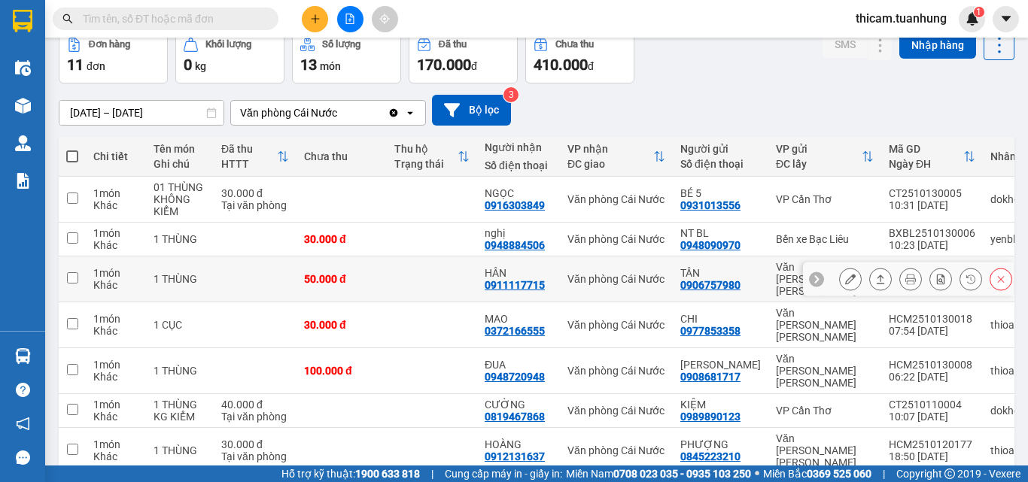
scroll to position [205, 0]
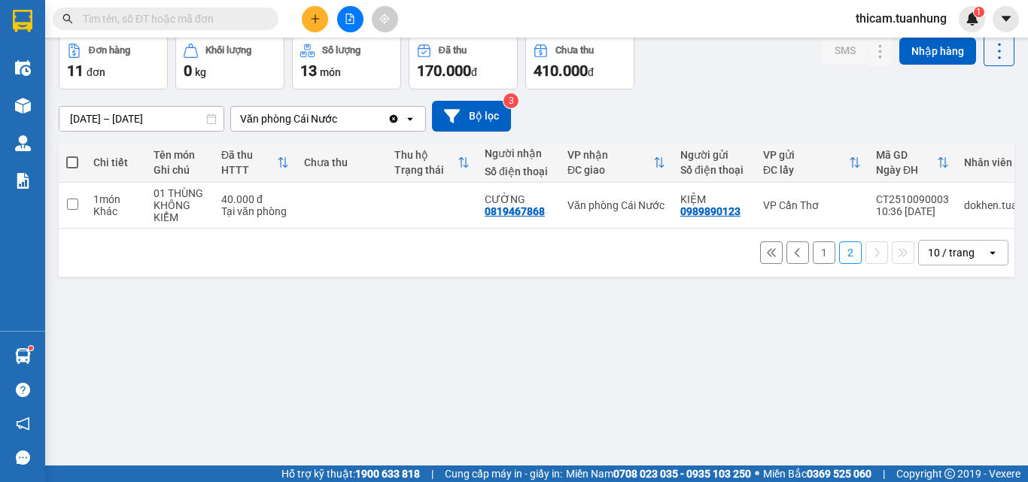
scroll to position [0, 0]
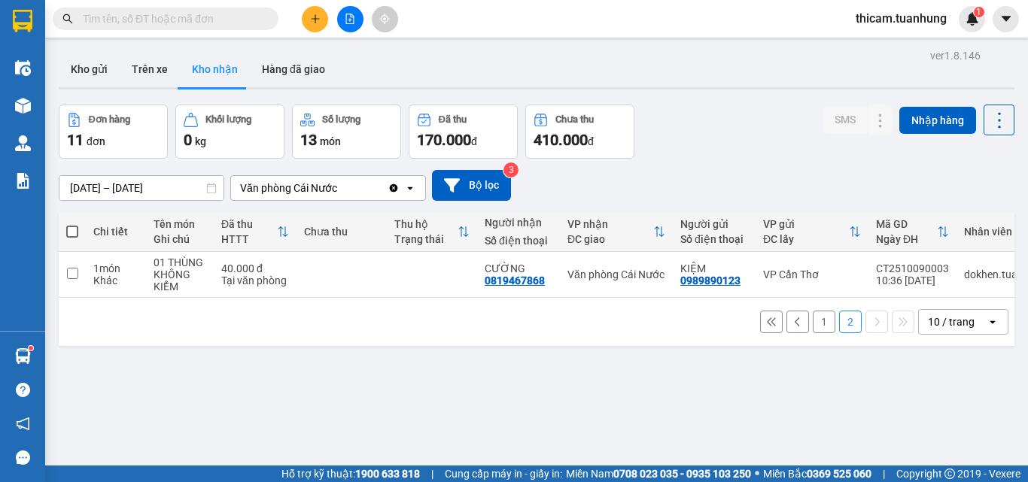
click at [813, 331] on button "1" at bounding box center [824, 322] width 23 height 23
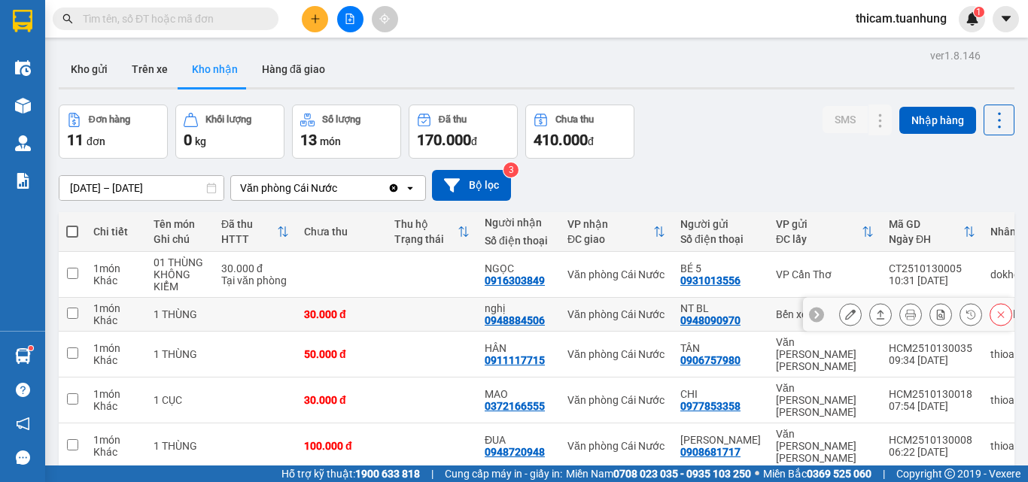
click at [875, 310] on icon at bounding box center [880, 314] width 11 height 11
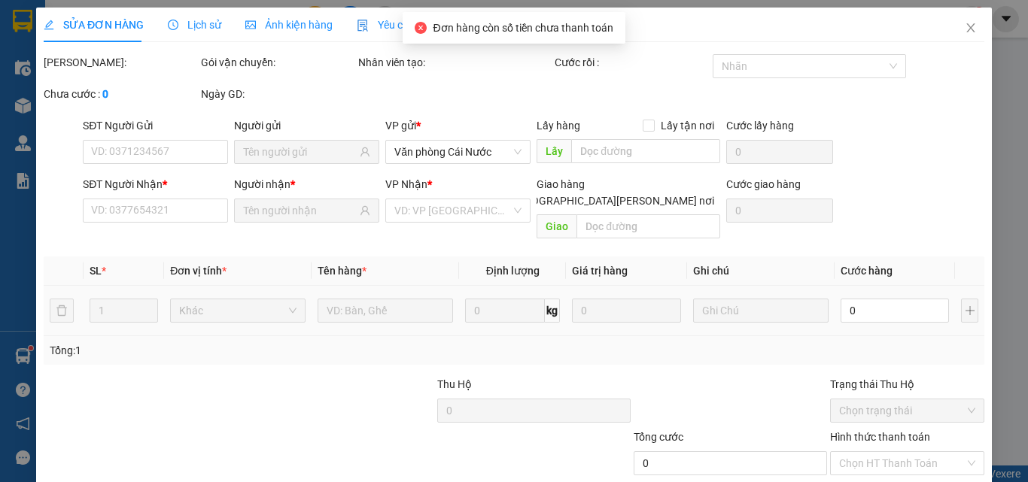
type input "0948090970"
type input "NT BL"
type input "0948884506"
type input "nghị"
type input "30.000"
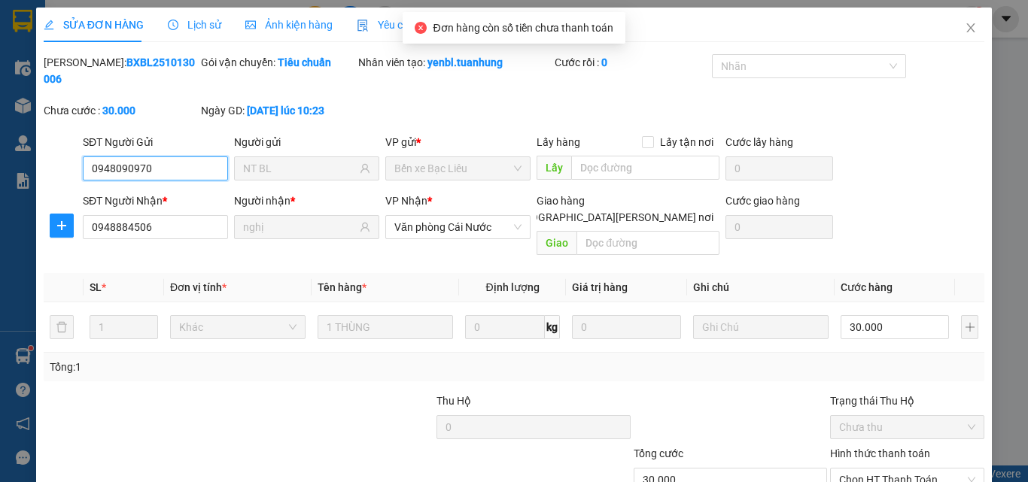
scroll to position [78, 0]
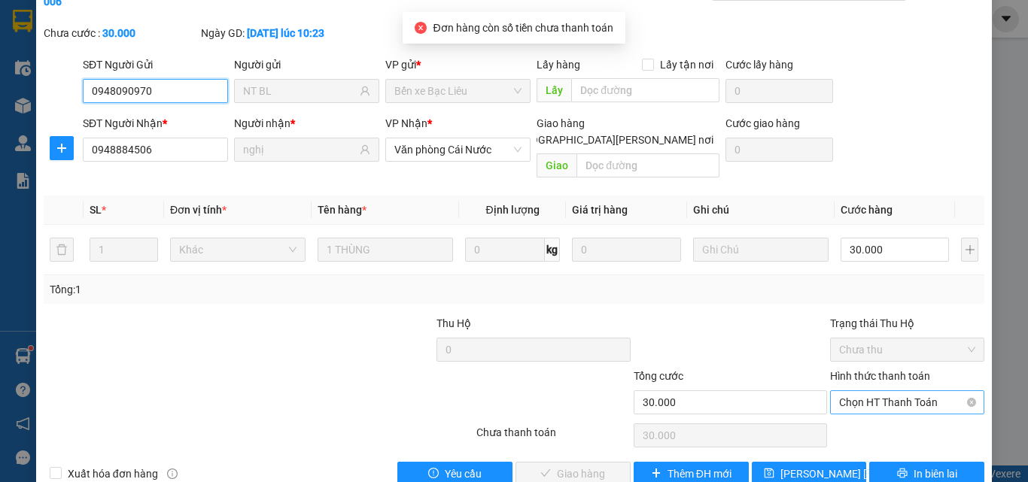
click at [856, 391] on span "Chọn HT Thanh Toán" at bounding box center [907, 402] width 136 height 23
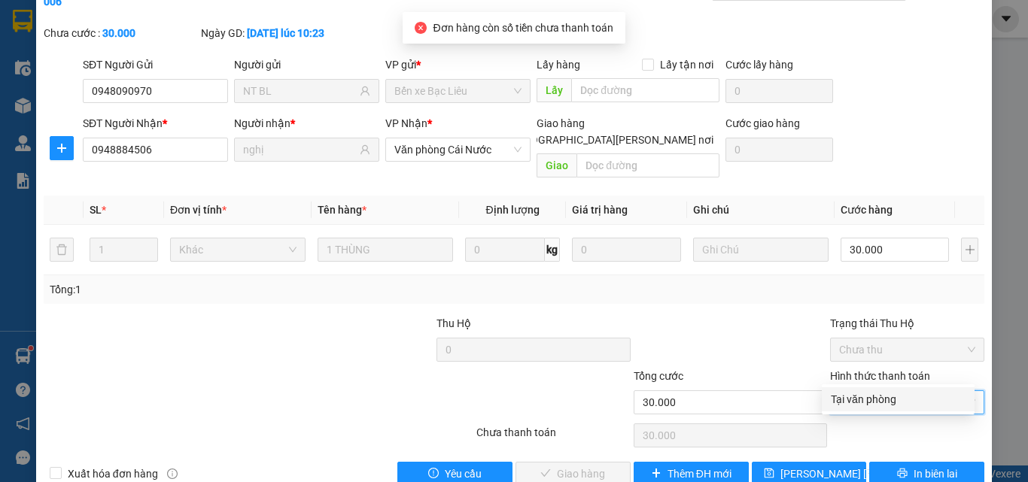
click at [862, 391] on div "Tại văn phòng" at bounding box center [898, 399] width 135 height 17
type input "0"
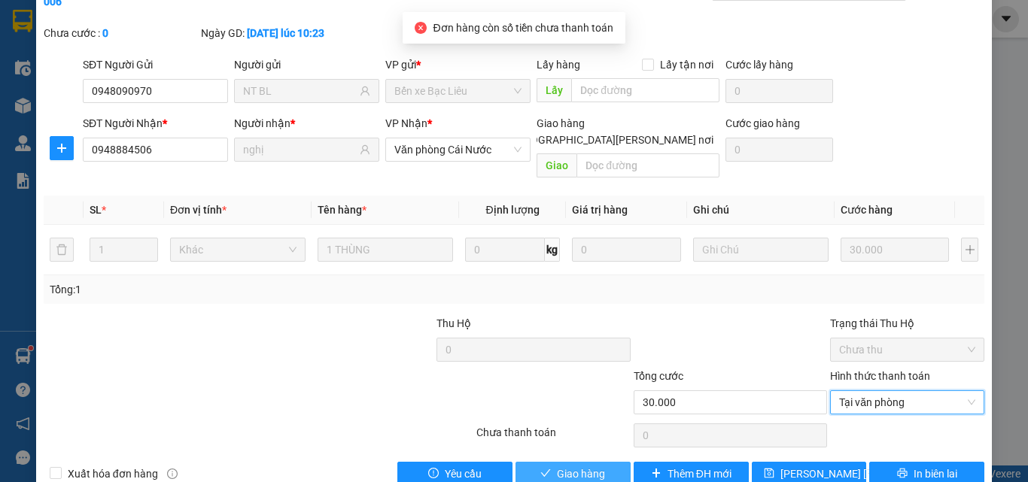
click at [571, 462] on button "Giao hàng" at bounding box center [572, 474] width 115 height 24
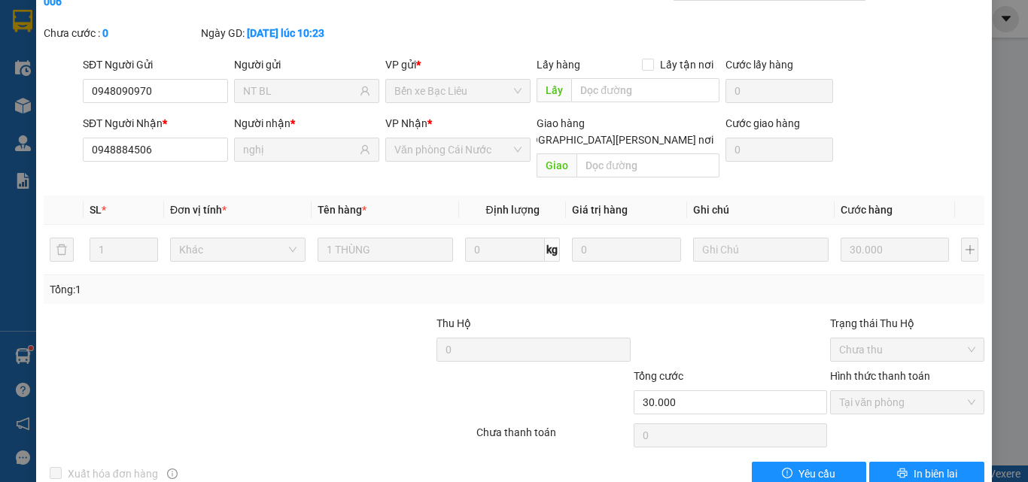
scroll to position [0, 0]
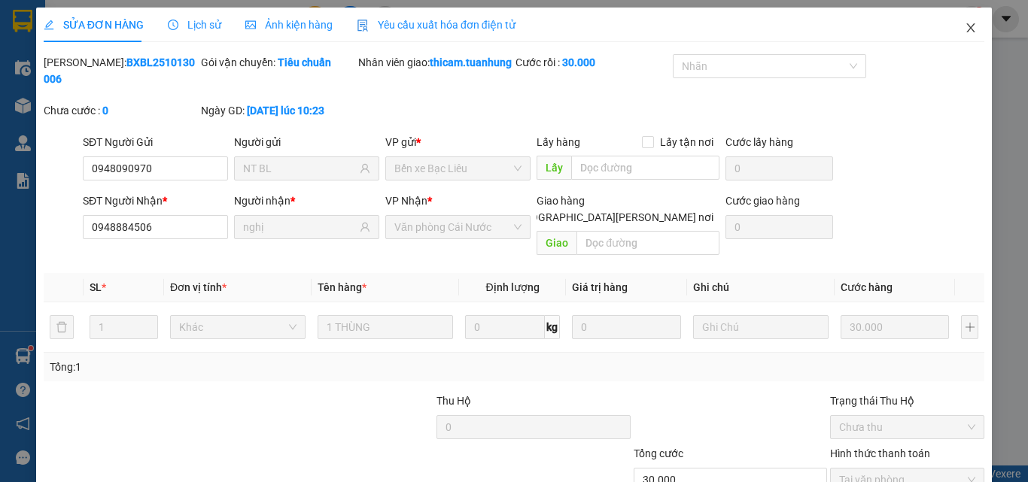
click at [967, 25] on icon "close" at bounding box center [971, 27] width 8 height 9
